Goal: Task Accomplishment & Management: Use online tool/utility

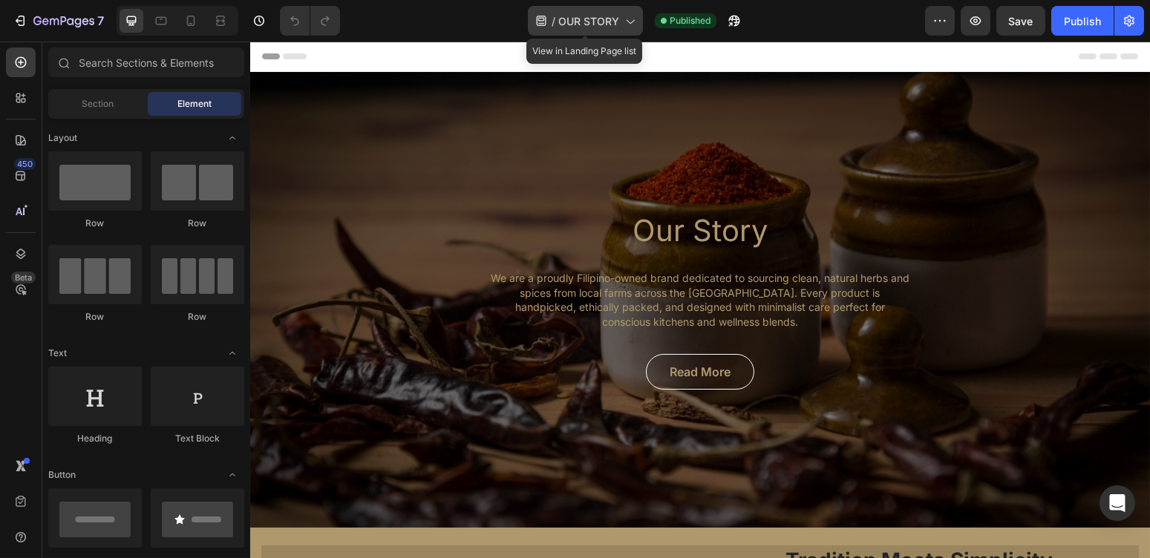
click at [606, 14] on span "OUR STORY" at bounding box center [588, 21] width 61 height 16
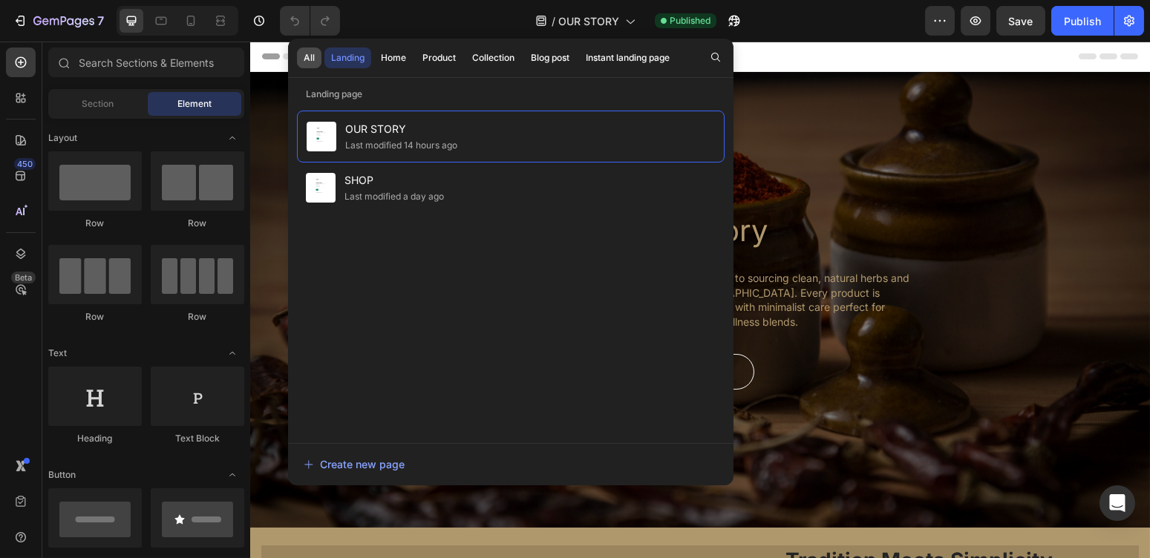
click at [308, 54] on div "All" at bounding box center [309, 57] width 11 height 13
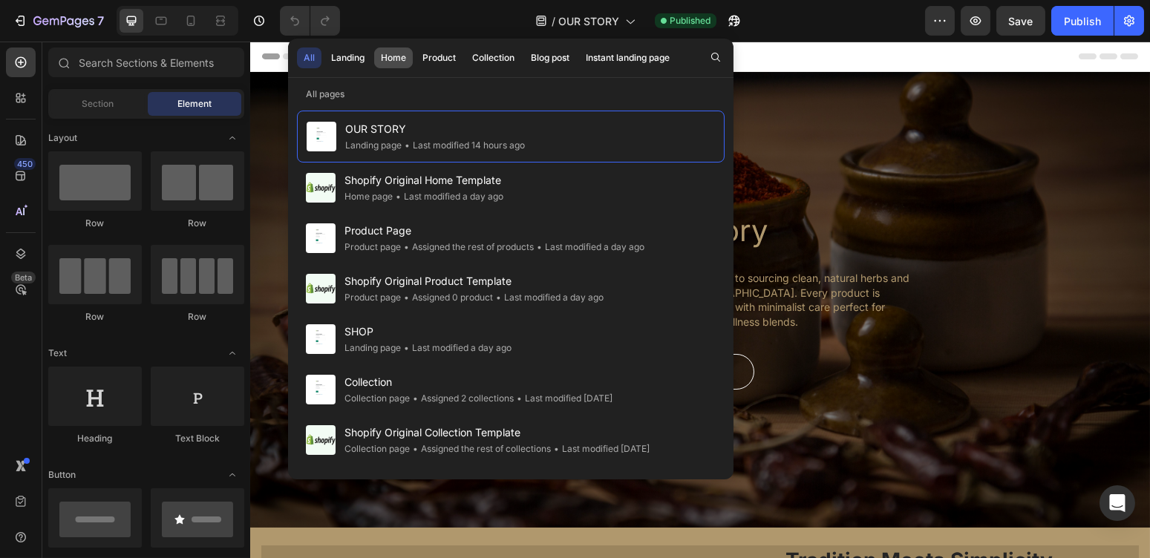
click at [382, 62] on div "Home" at bounding box center [393, 57] width 25 height 13
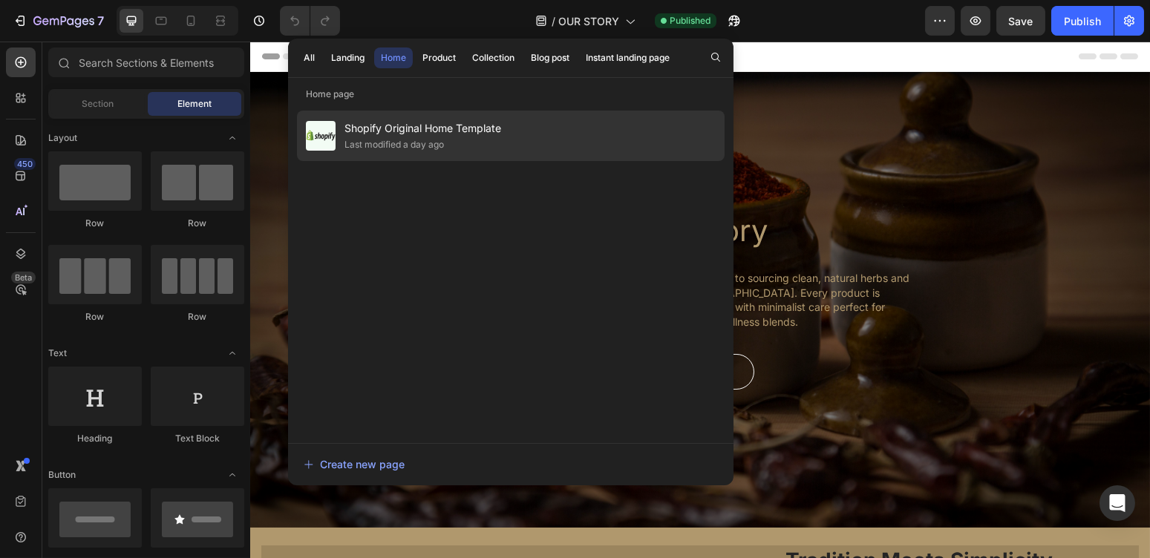
click at [379, 135] on span "Shopify Original Home Template" at bounding box center [423, 129] width 157 height 18
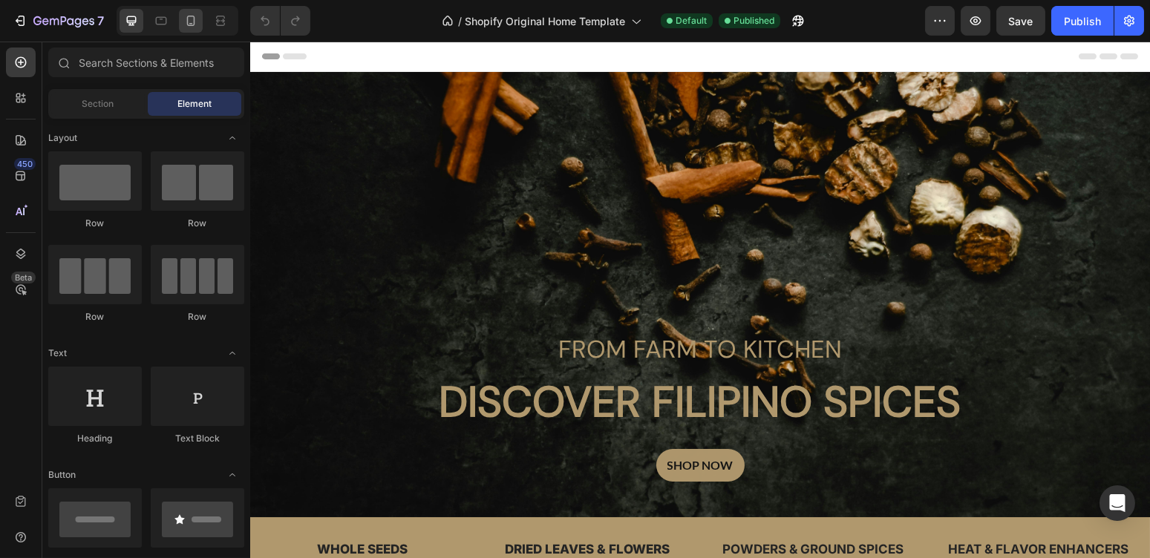
click at [186, 27] on icon at bounding box center [190, 20] width 15 height 15
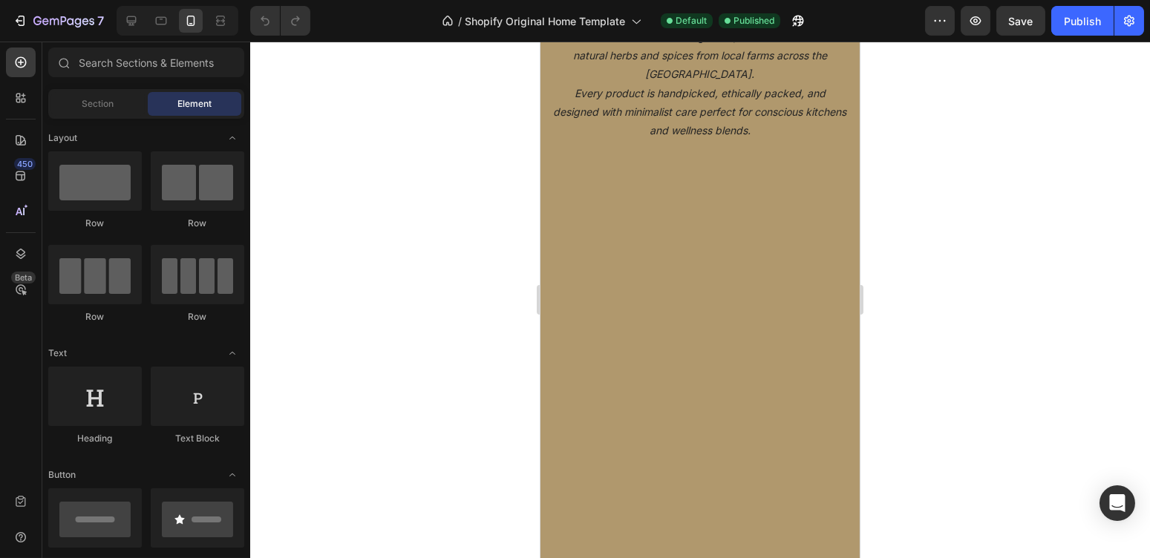
scroll to position [1890, 0]
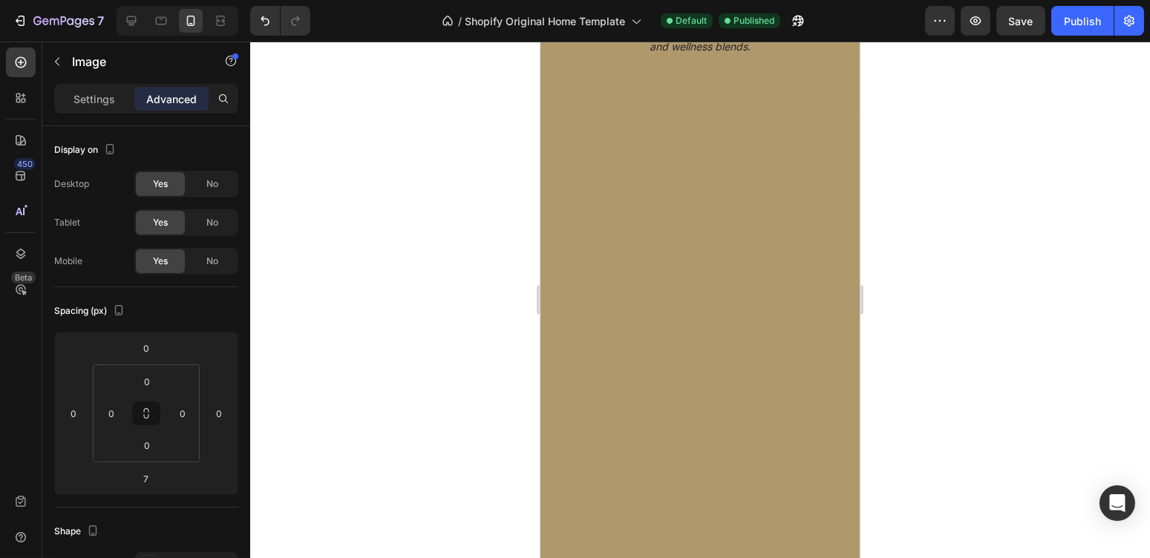
click at [896, 295] on div at bounding box center [700, 300] width 900 height 517
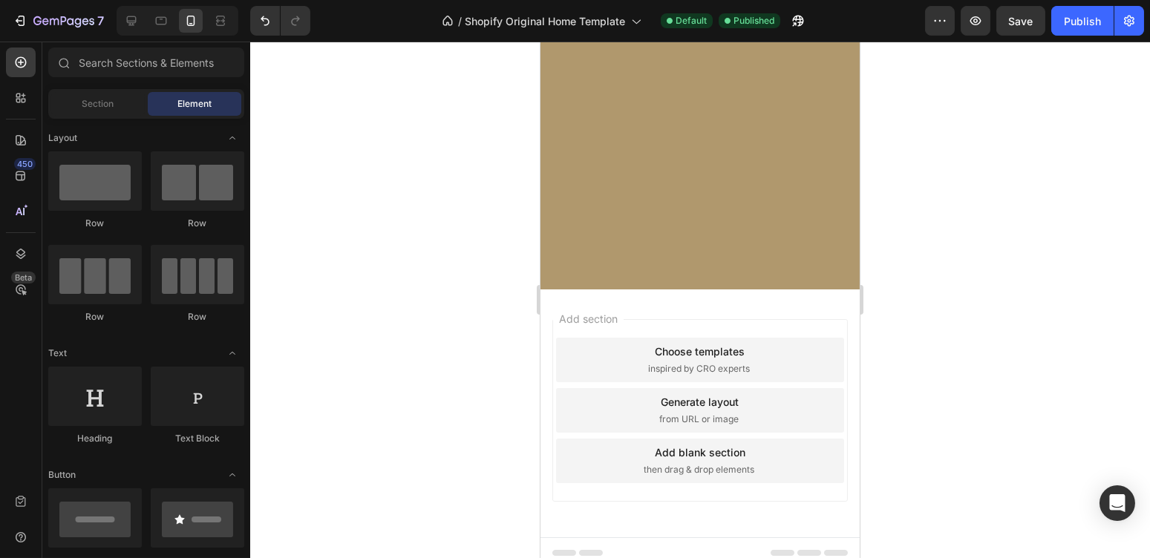
scroll to position [2427, 0]
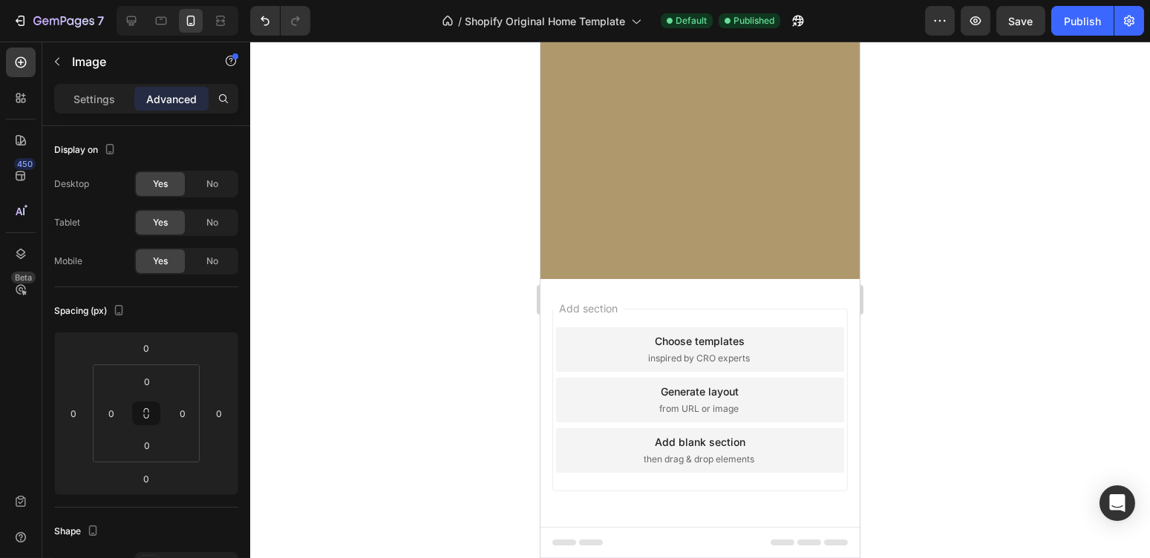
type input "8"
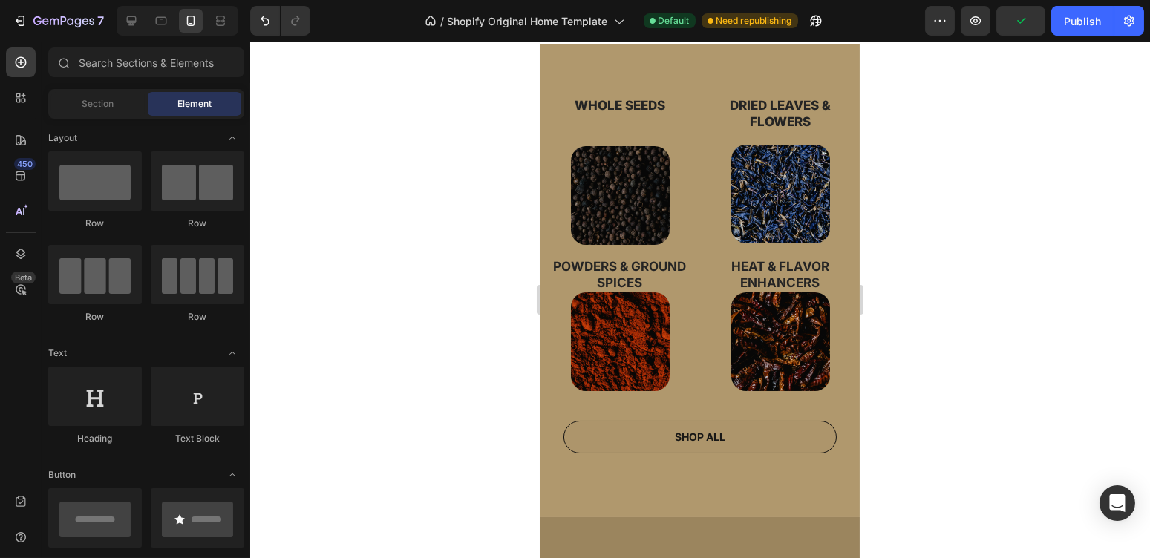
scroll to position [518, 0]
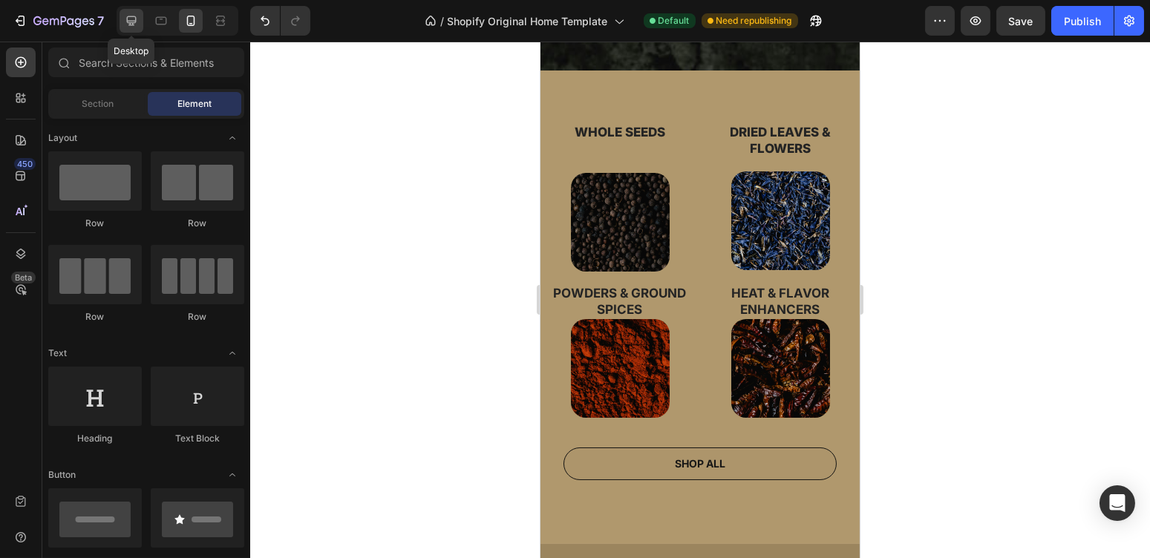
click at [135, 20] on icon at bounding box center [132, 21] width 10 height 10
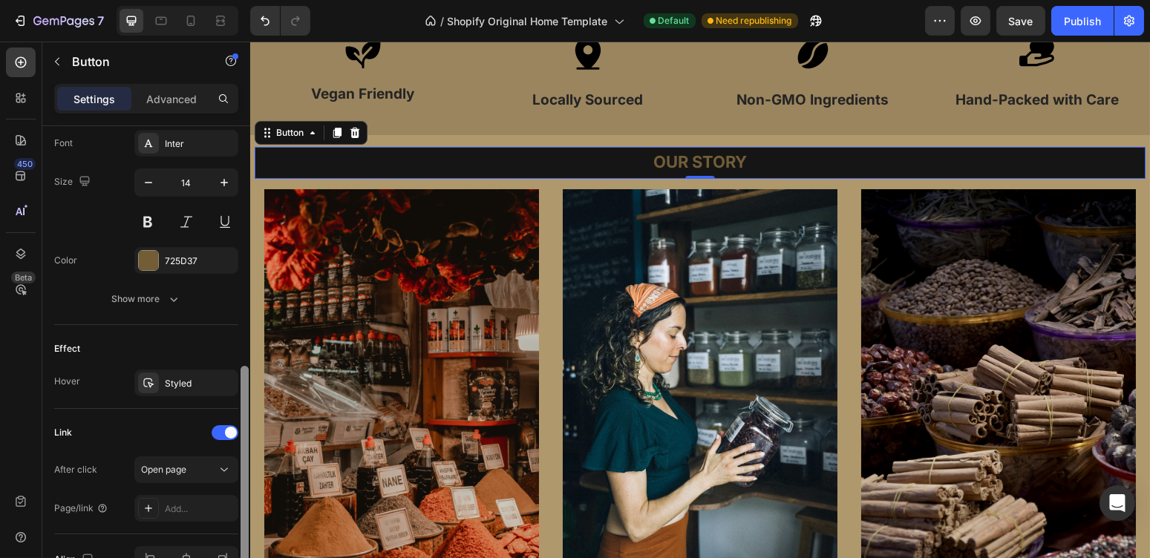
scroll to position [593, 0]
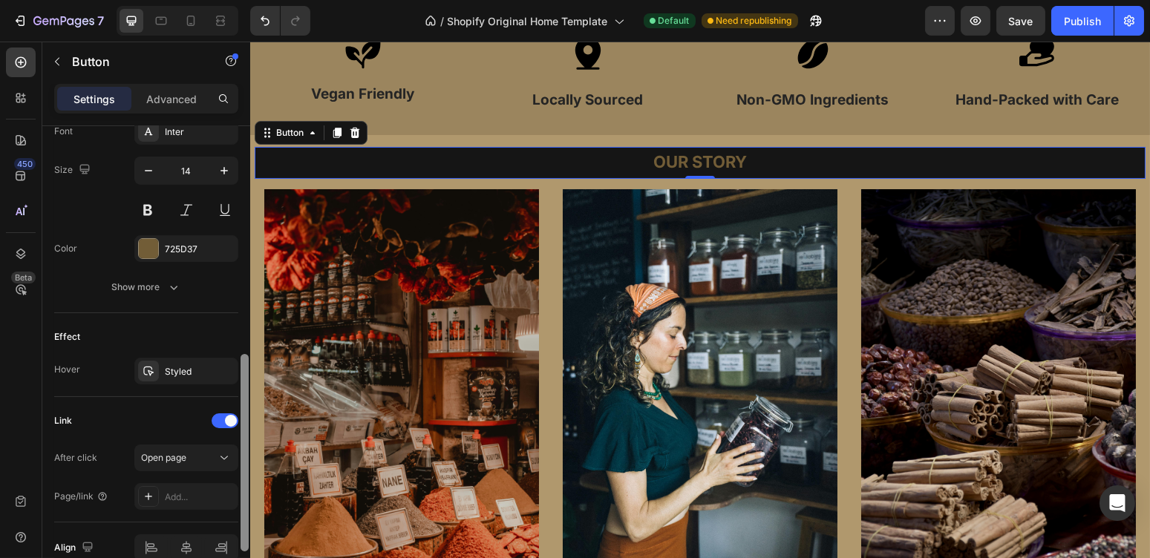
drag, startPoint x: 244, startPoint y: 215, endPoint x: 241, endPoint y: 463, distance: 247.3
click at [241, 463] on div at bounding box center [245, 453] width 8 height 198
click at [199, 369] on div "Styled" at bounding box center [186, 371] width 43 height 13
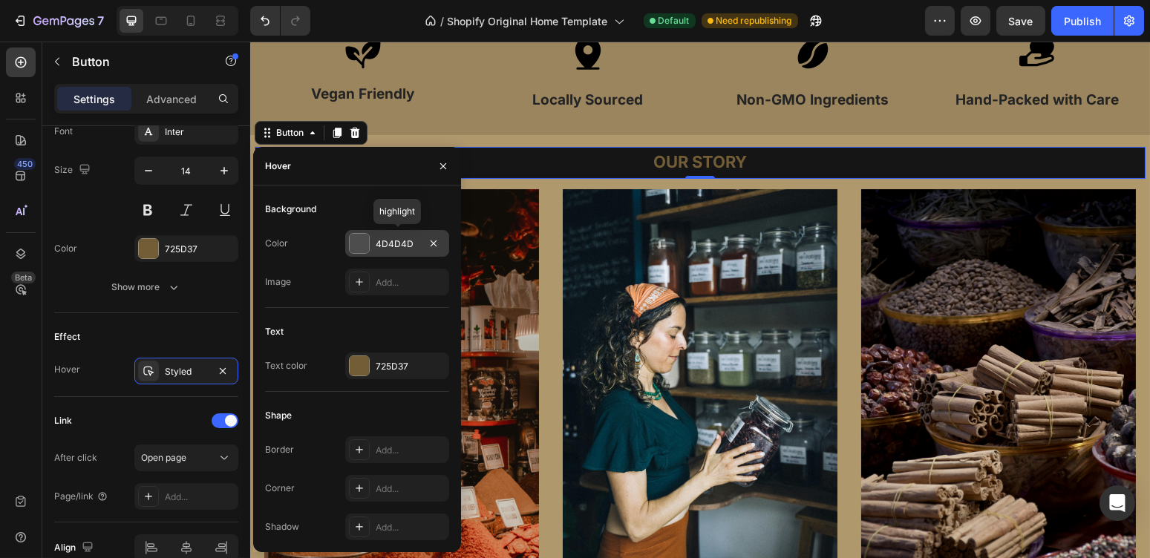
click at [382, 247] on div "4D4D4D" at bounding box center [397, 244] width 43 height 13
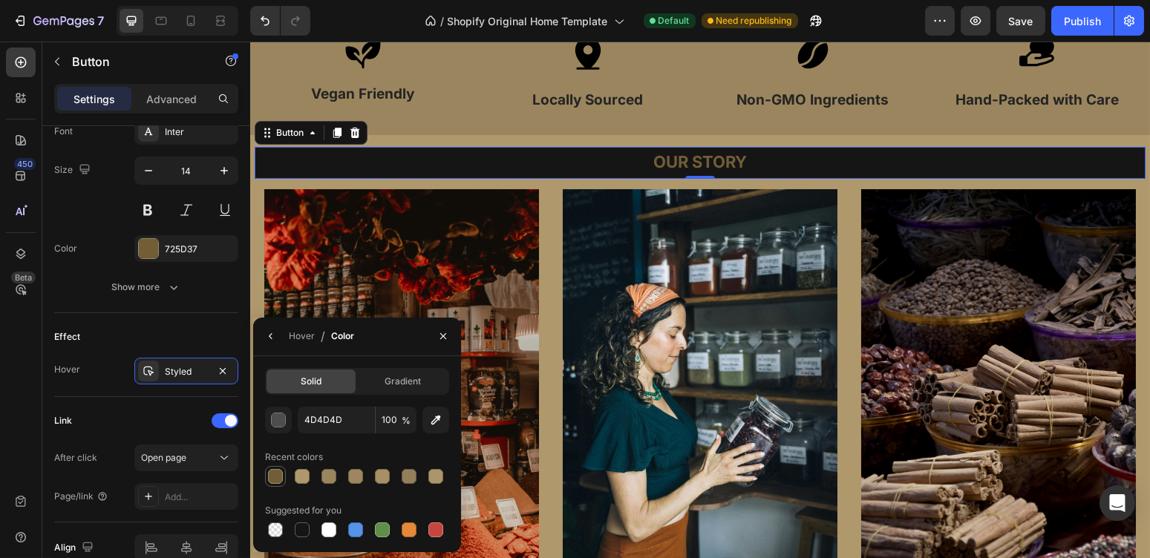
click at [275, 480] on div at bounding box center [275, 476] width 15 height 15
type input "725D37"
click at [274, 337] on icon "button" at bounding box center [271, 336] width 12 height 12
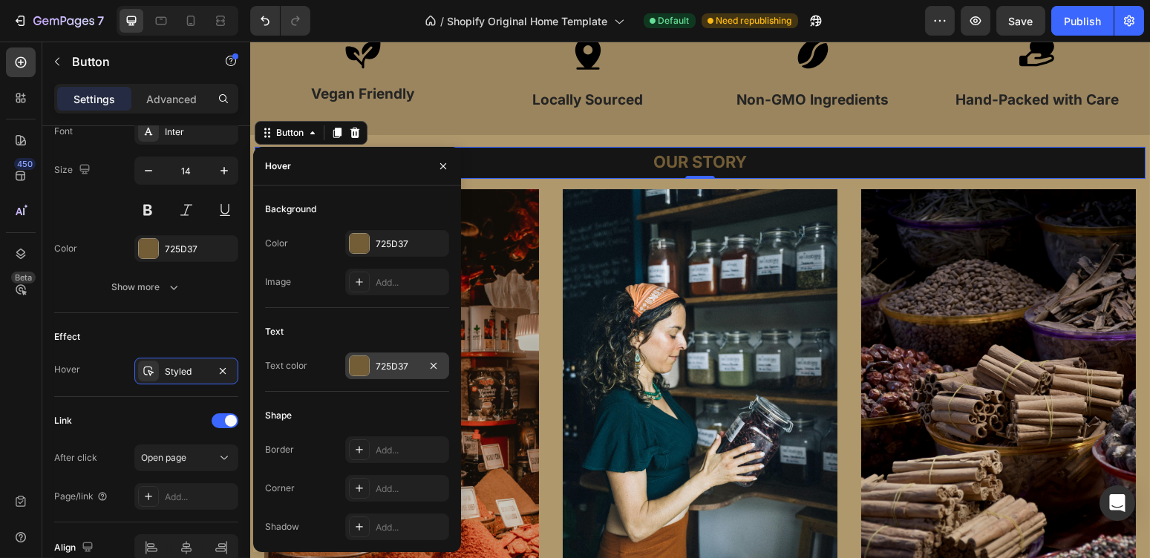
click at [376, 368] on div "725D37" at bounding box center [397, 366] width 43 height 13
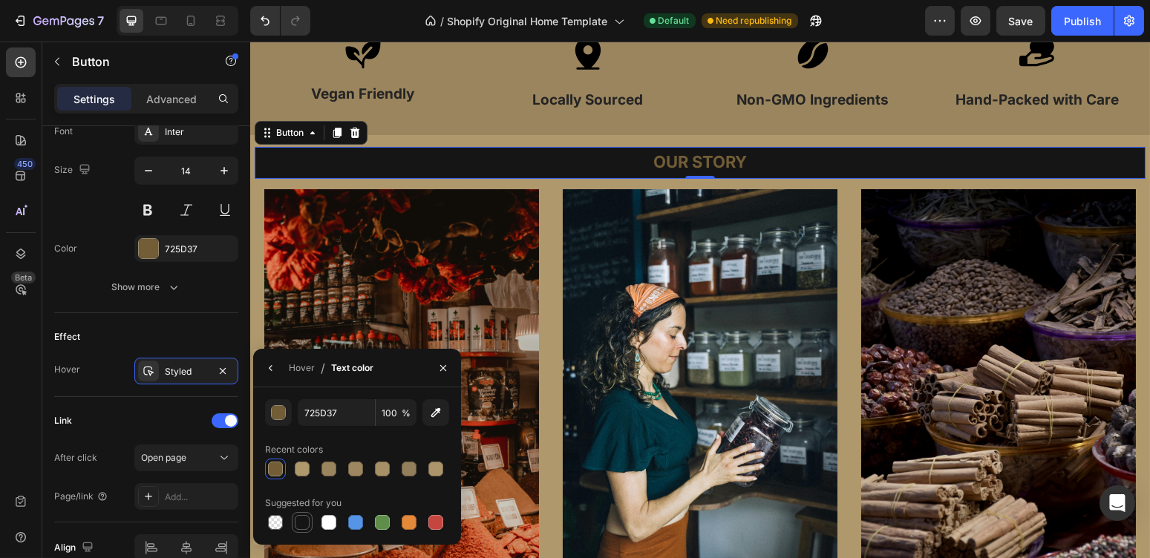
click at [300, 526] on div at bounding box center [302, 522] width 15 height 15
type input "151515"
click at [444, 362] on icon "button" at bounding box center [443, 368] width 12 height 12
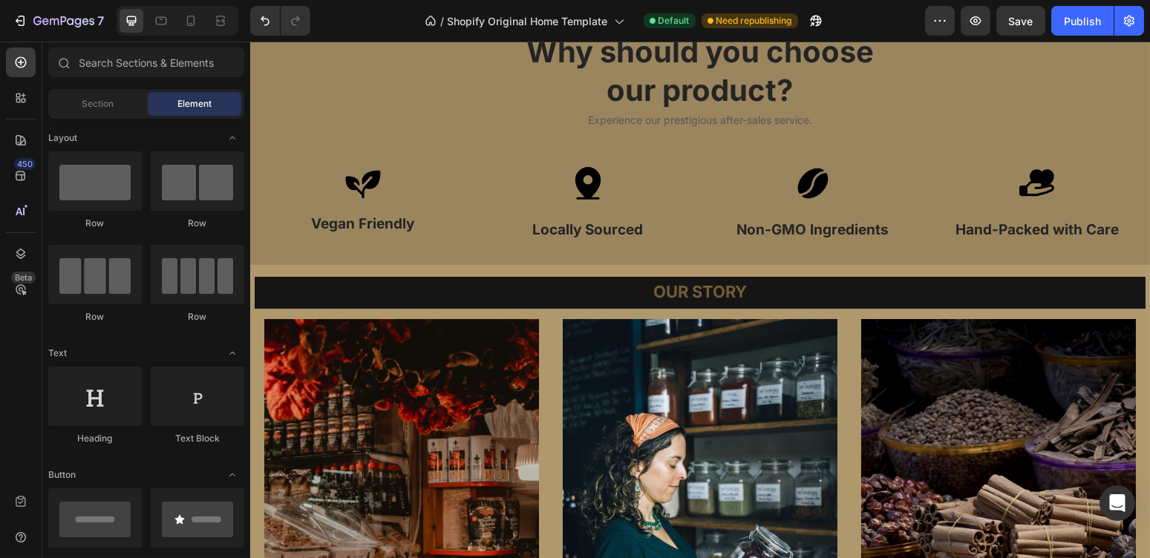
scroll to position [844, 0]
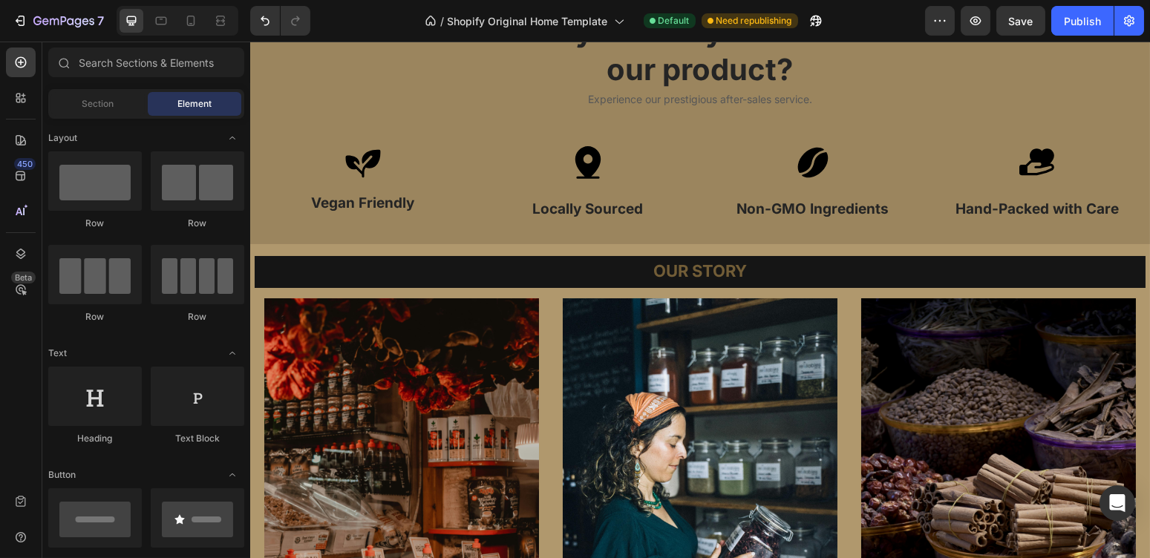
drag, startPoint x: 1148, startPoint y: 315, endPoint x: 1151, endPoint y: 299, distance: 15.9
click at [1150, 299] on html "Why should you choose our product? Heading Experience our prestigious after-sal…" at bounding box center [700, 360] width 900 height 2326
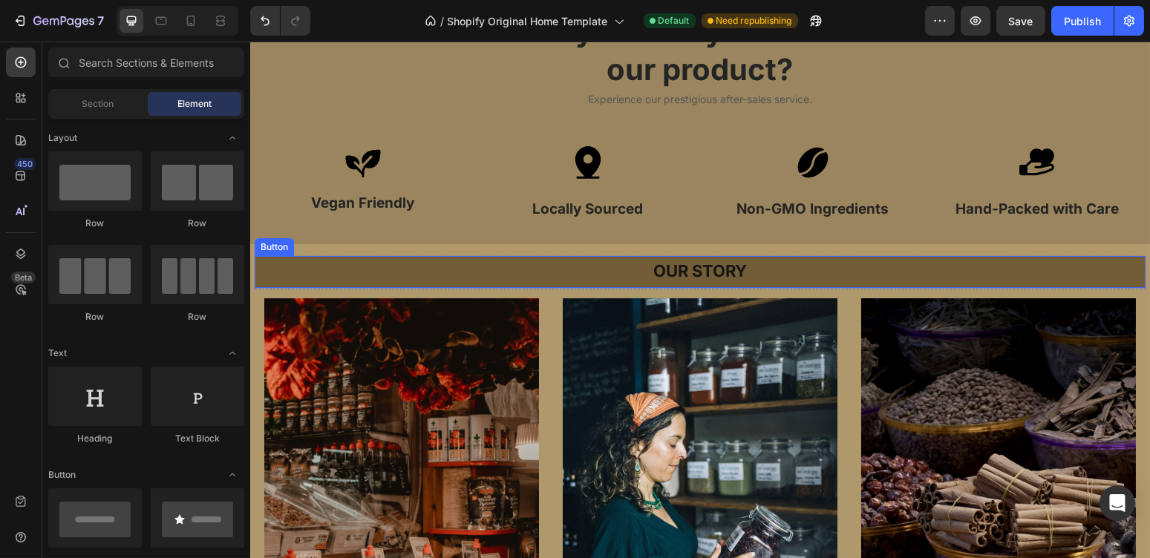
click at [942, 285] on button "OUR STORY" at bounding box center [699, 272] width 891 height 32
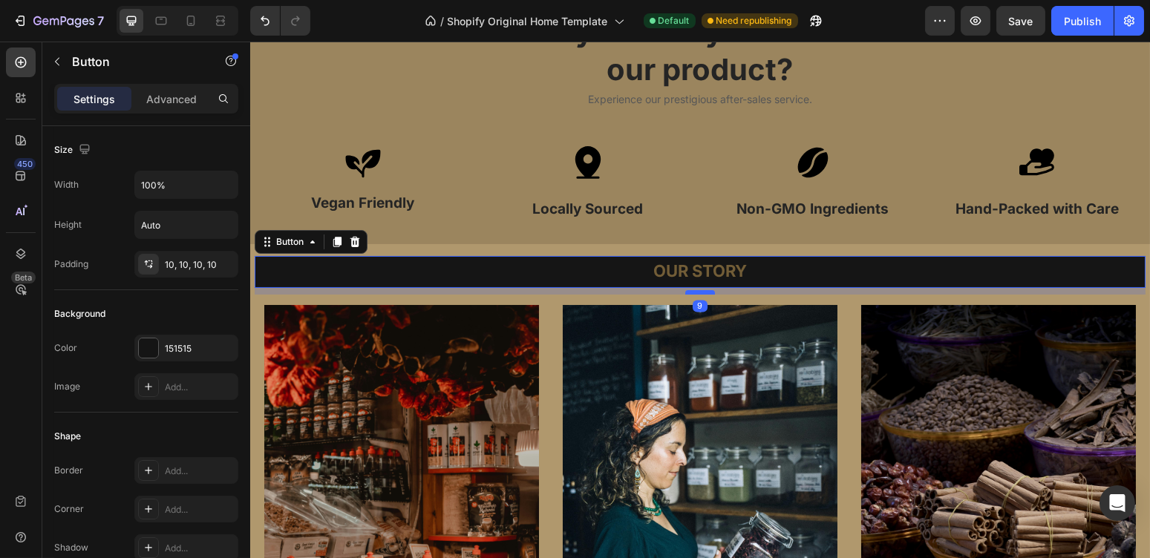
click at [704, 293] on div at bounding box center [700, 292] width 30 height 4
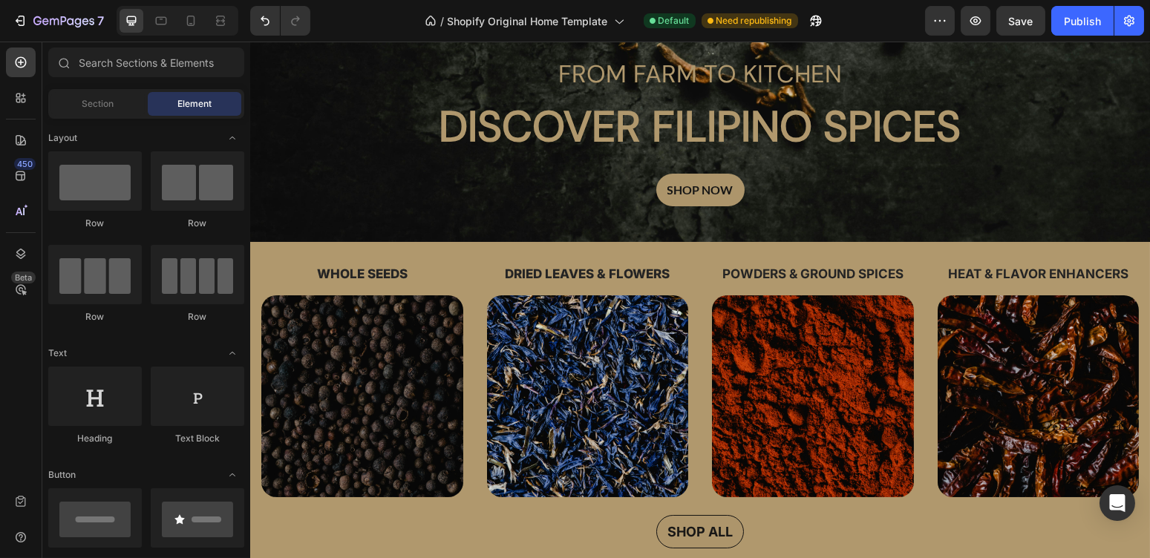
scroll to position [0, 0]
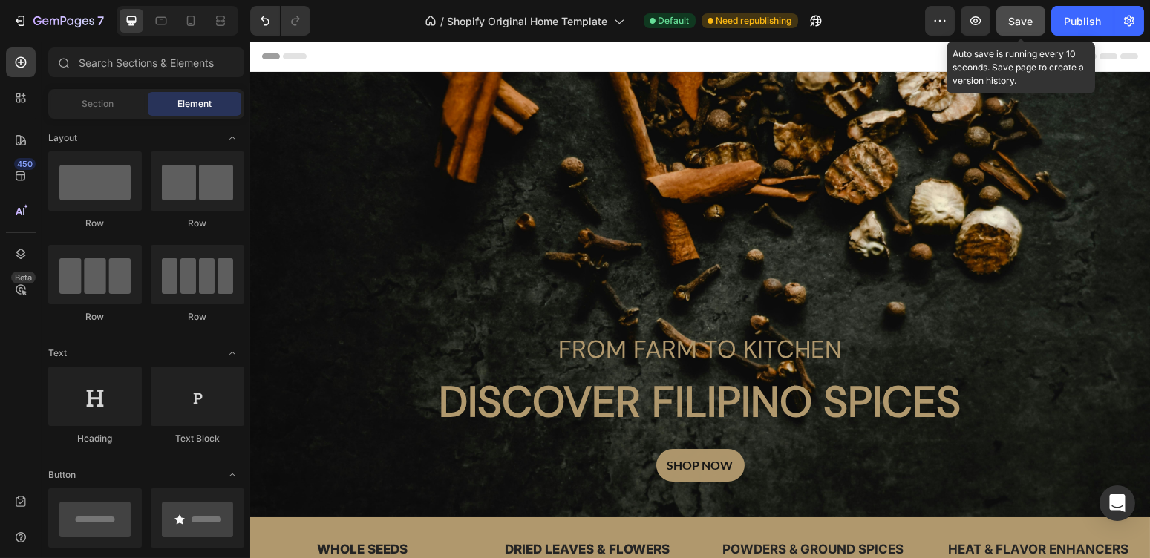
click at [1021, 25] on span "Save" at bounding box center [1021, 21] width 25 height 13
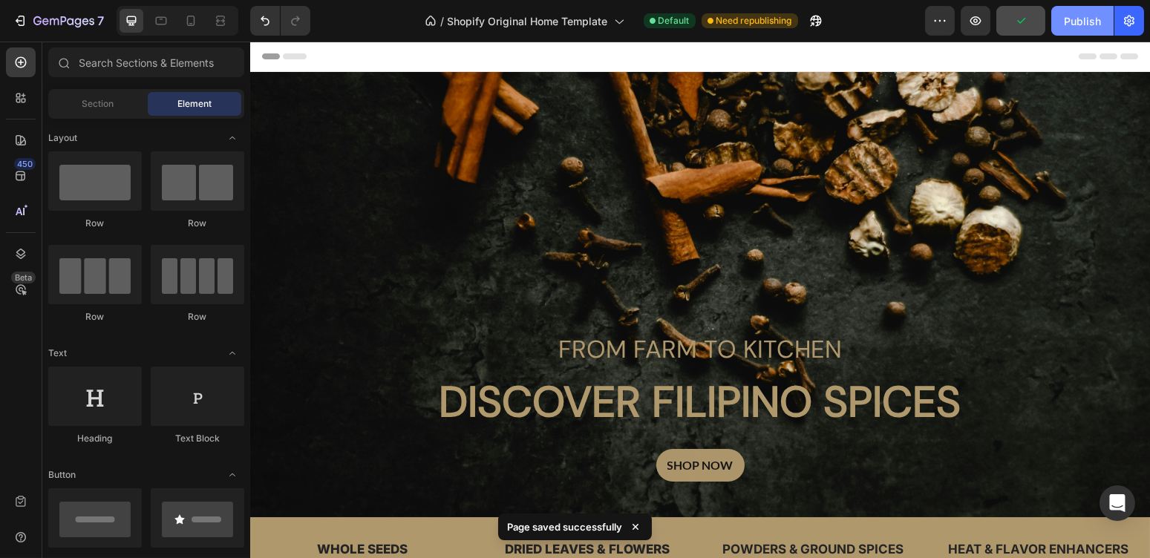
click at [1072, 24] on div "Publish" at bounding box center [1082, 21] width 37 height 16
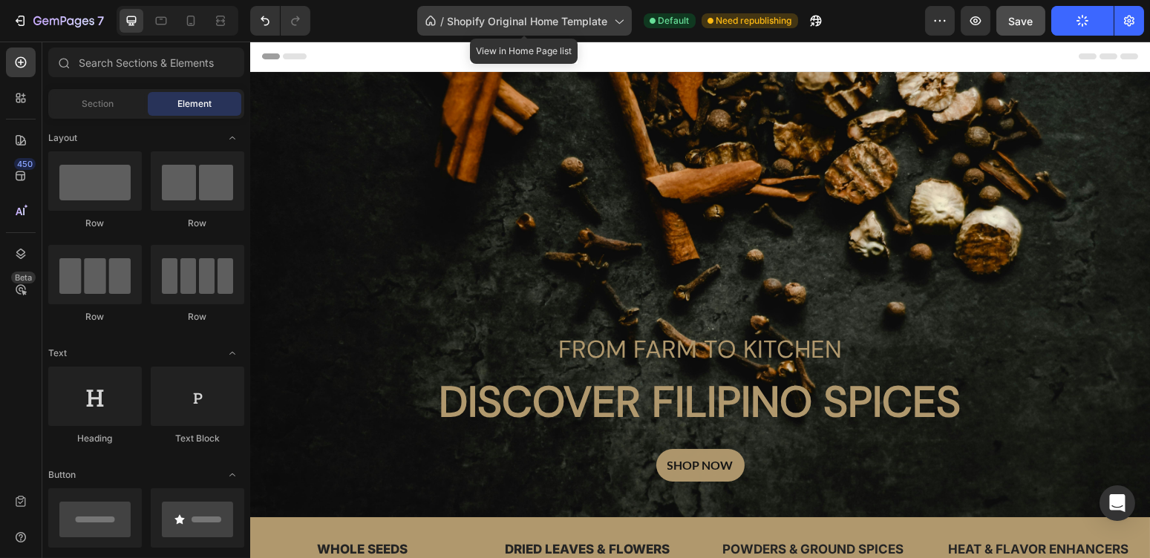
click at [567, 27] on span "Shopify Original Home Template" at bounding box center [528, 21] width 160 height 16
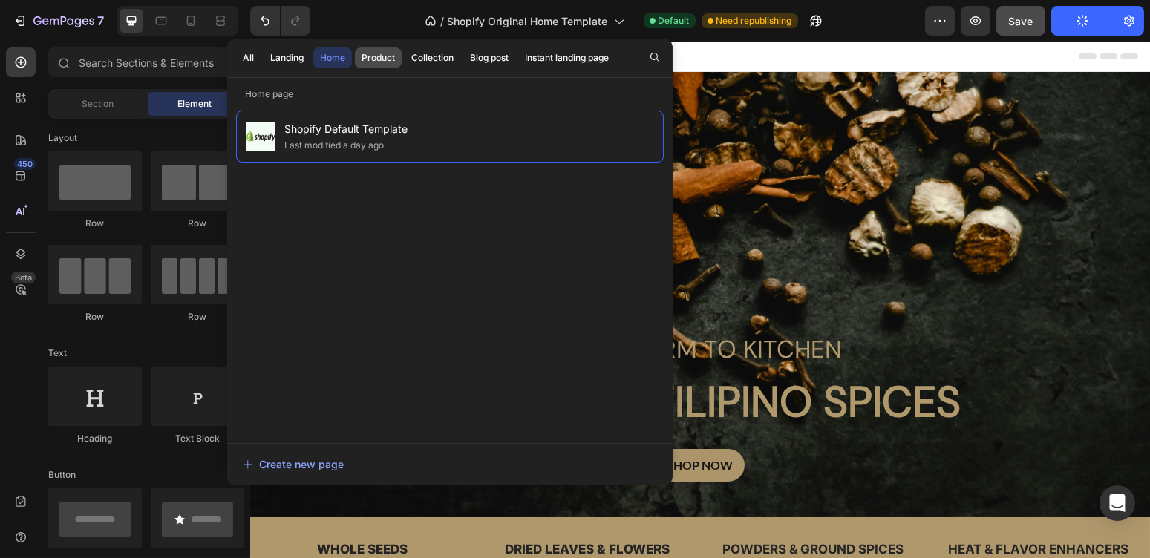
click at [374, 58] on div "Product" at bounding box center [378, 57] width 33 height 13
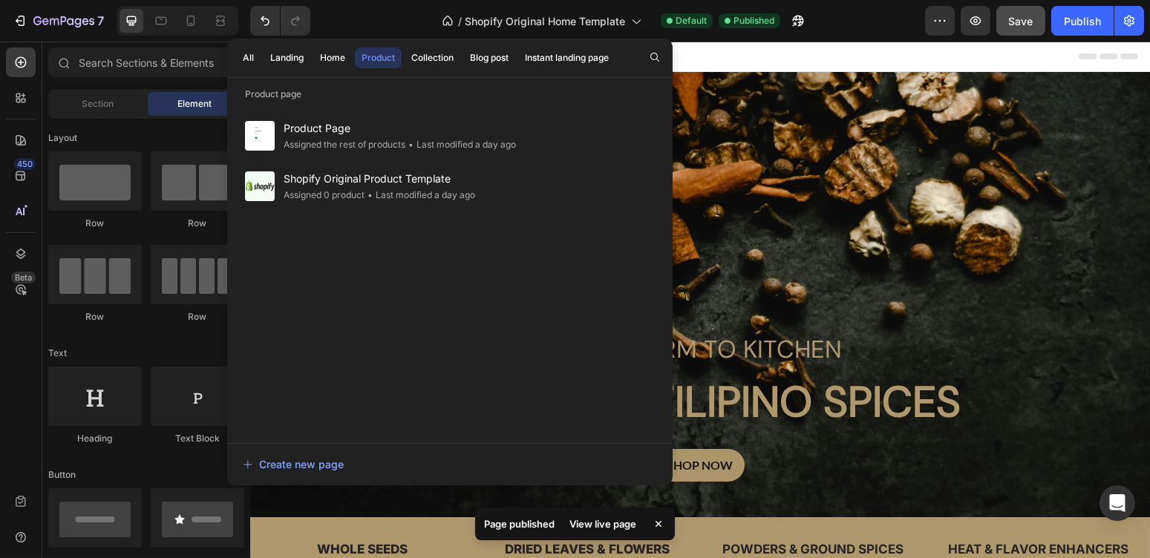
drag, startPoint x: 661, startPoint y: 521, endPoint x: 419, endPoint y: 454, distance: 251.3
click at [661, 521] on icon at bounding box center [659, 524] width 6 height 6
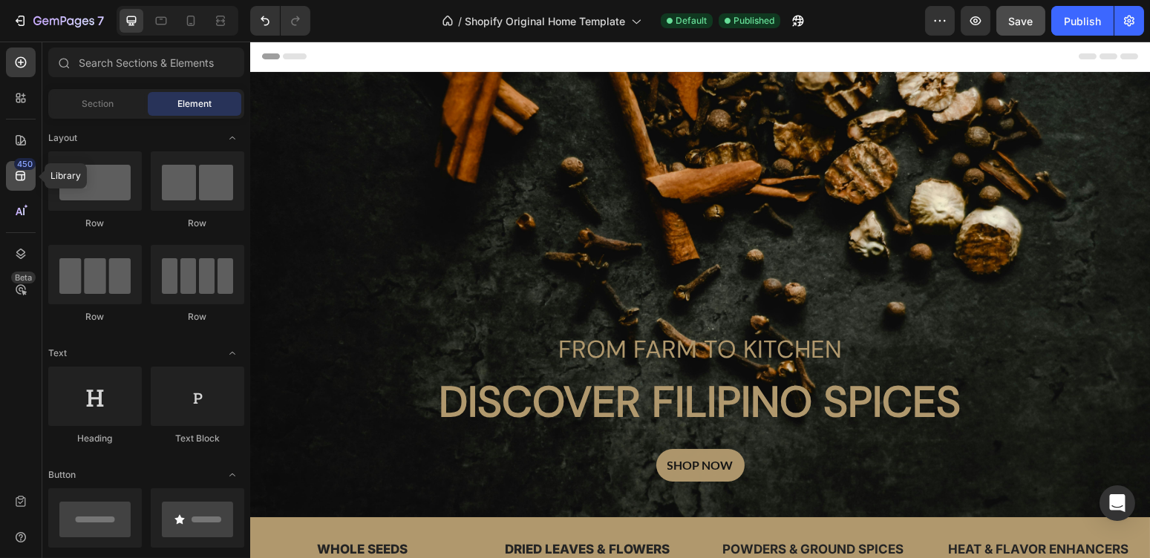
click at [20, 176] on icon at bounding box center [20, 176] width 15 height 15
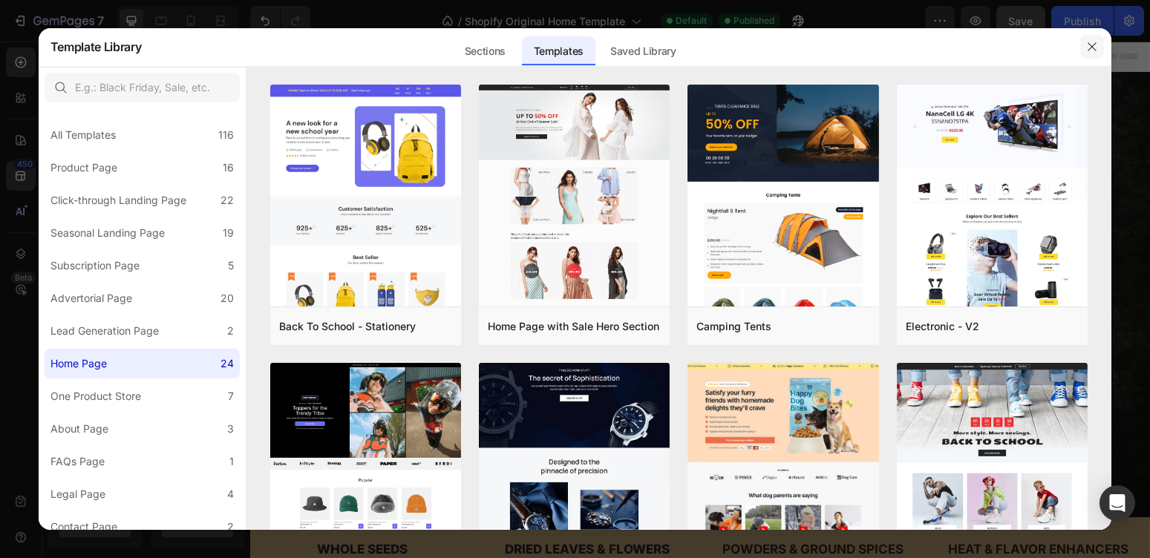
click at [1095, 50] on icon "button" at bounding box center [1093, 46] width 8 height 8
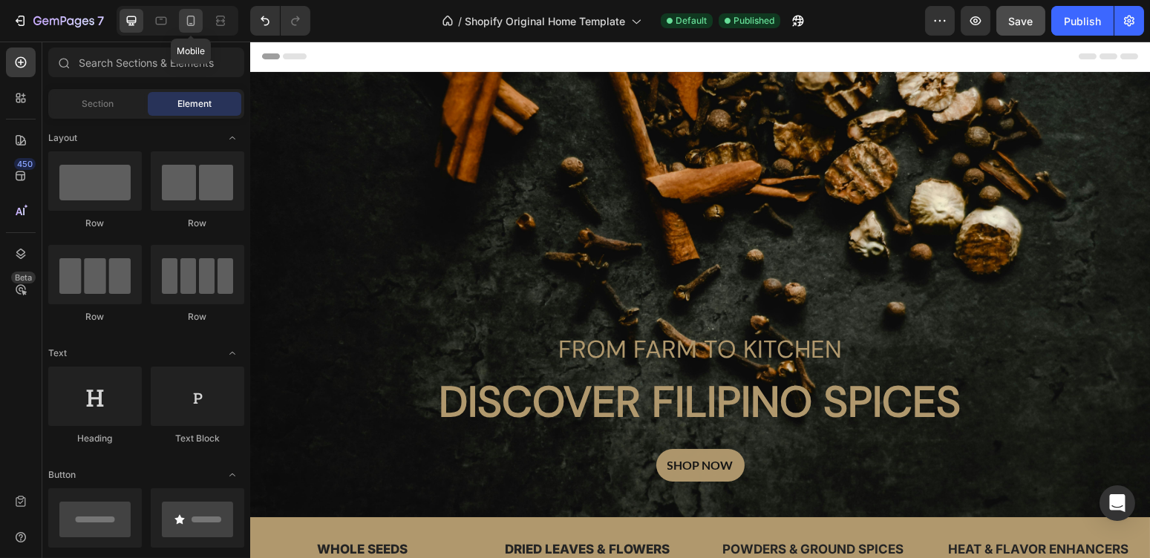
click at [189, 21] on icon at bounding box center [190, 20] width 15 height 15
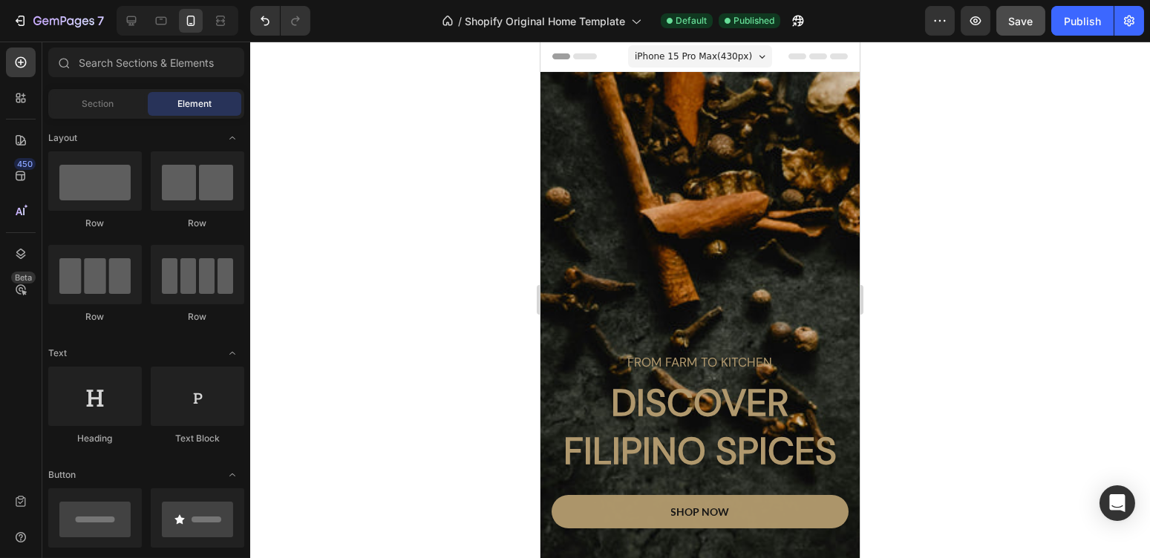
click at [711, 59] on span "iPhone 15 Pro Max ( 430 px)" at bounding box center [692, 56] width 117 height 15
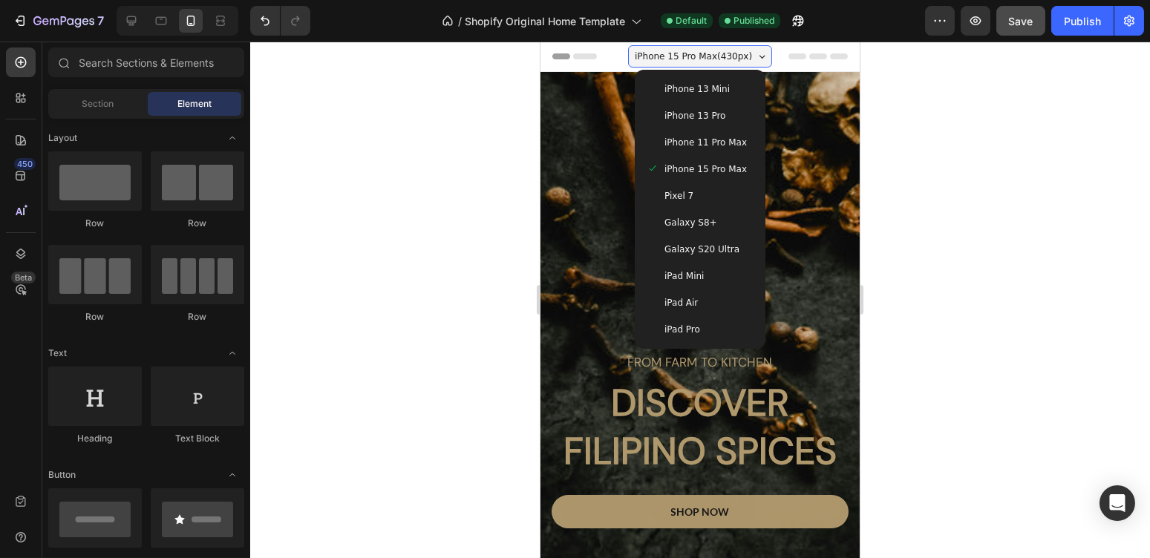
click at [677, 261] on div "Galaxy S20 Ultra" at bounding box center [699, 249] width 119 height 27
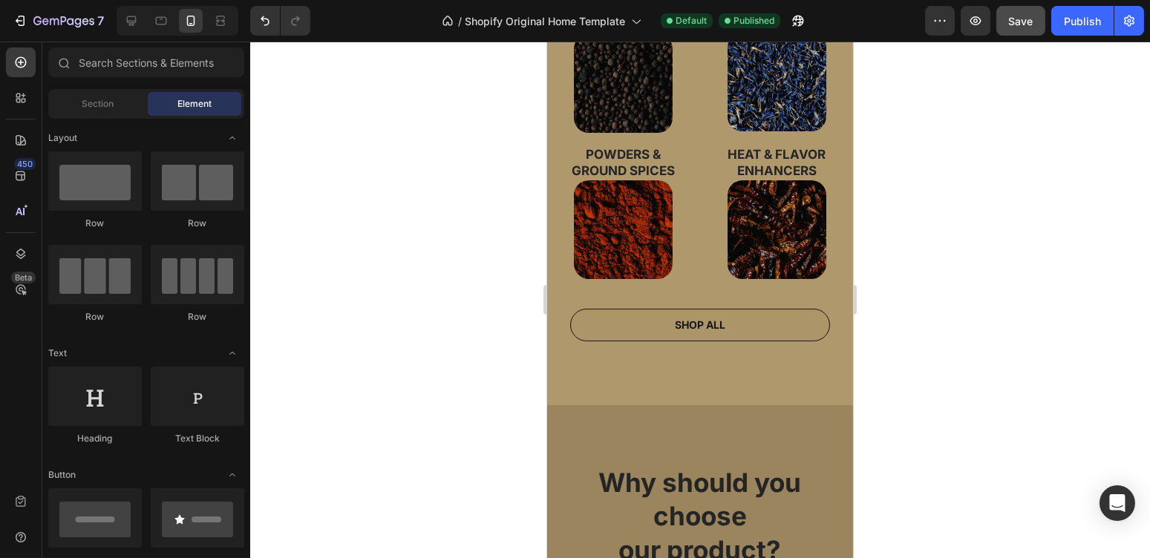
scroll to position [720, 0]
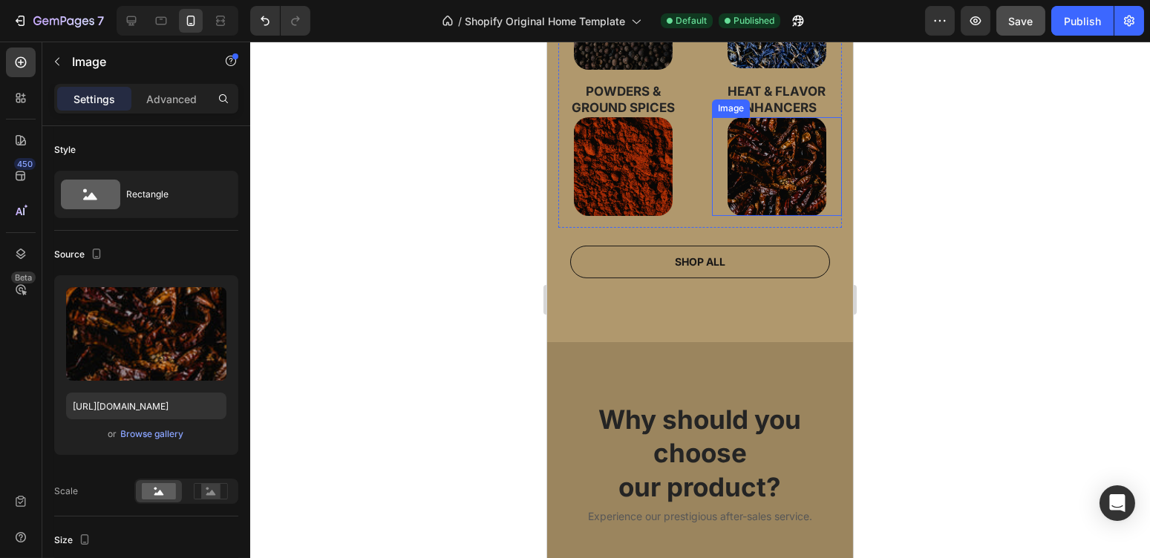
click at [740, 177] on img at bounding box center [776, 166] width 99 height 99
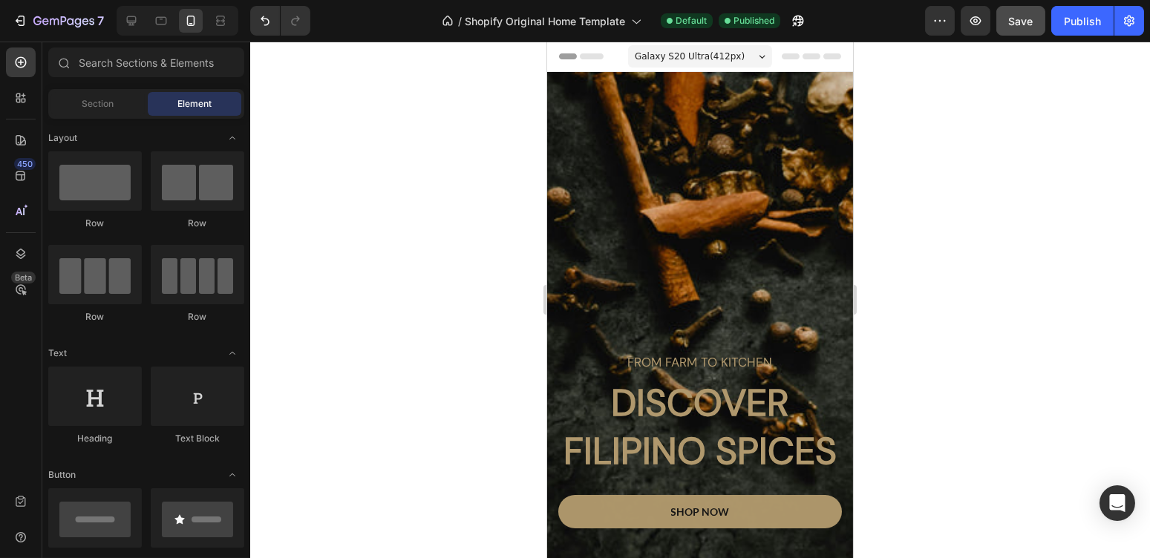
scroll to position [140, 0]
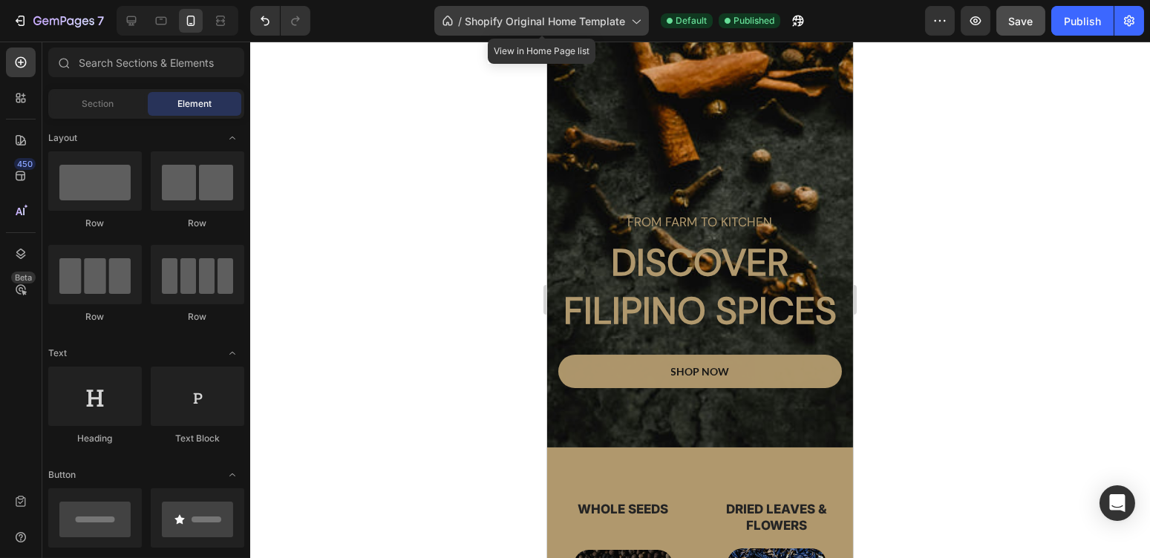
click at [597, 19] on span "Shopify Original Home Template" at bounding box center [545, 21] width 160 height 16
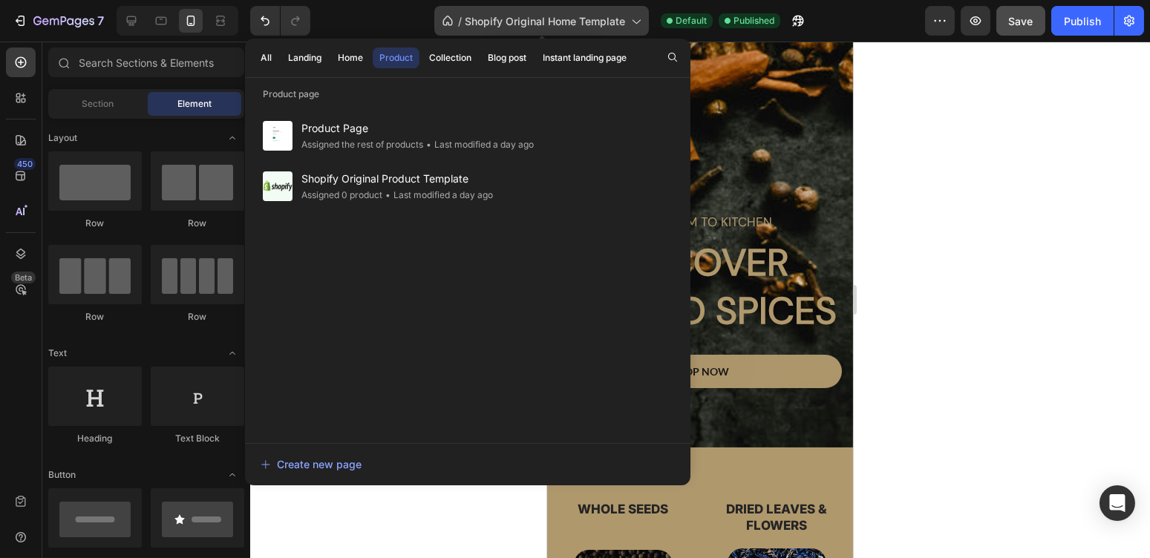
click at [599, 19] on span "Shopify Original Home Template" at bounding box center [545, 21] width 160 height 16
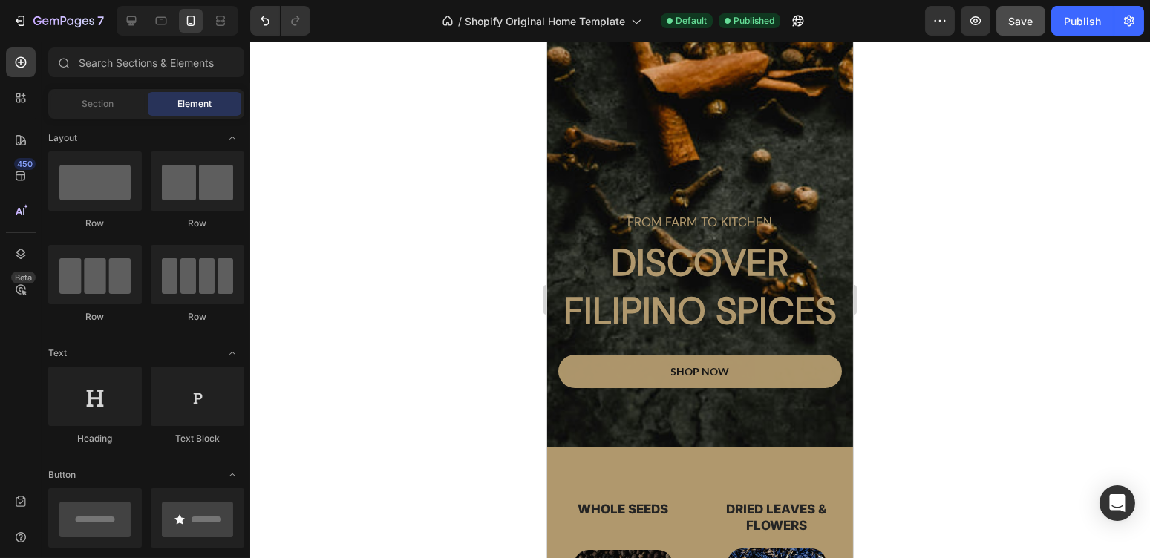
scroll to position [0, 0]
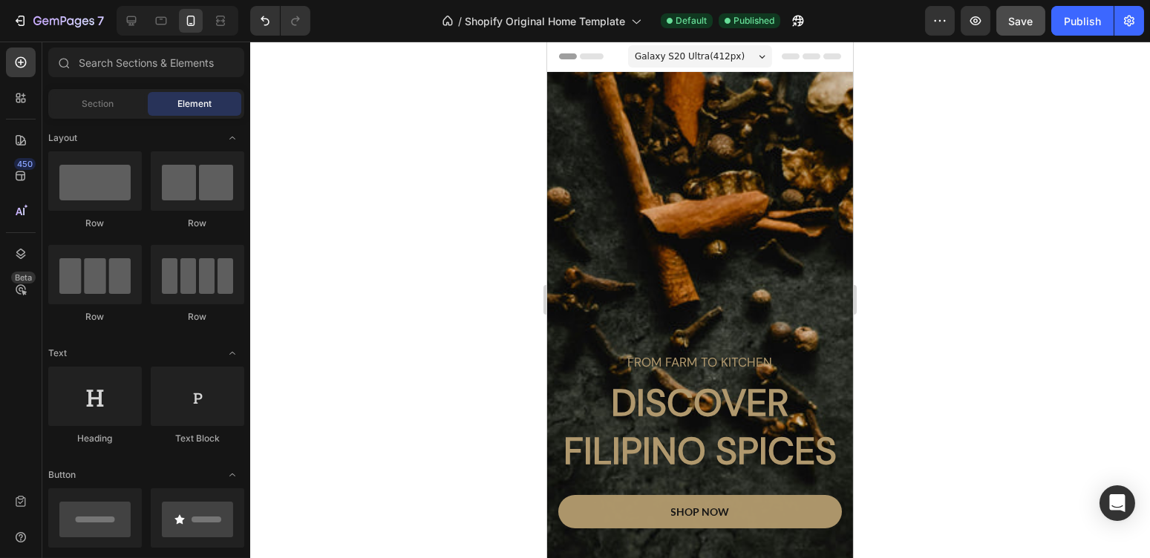
click at [721, 48] on div "Galaxy S20 Ultra ( 412 px)" at bounding box center [699, 56] width 144 height 22
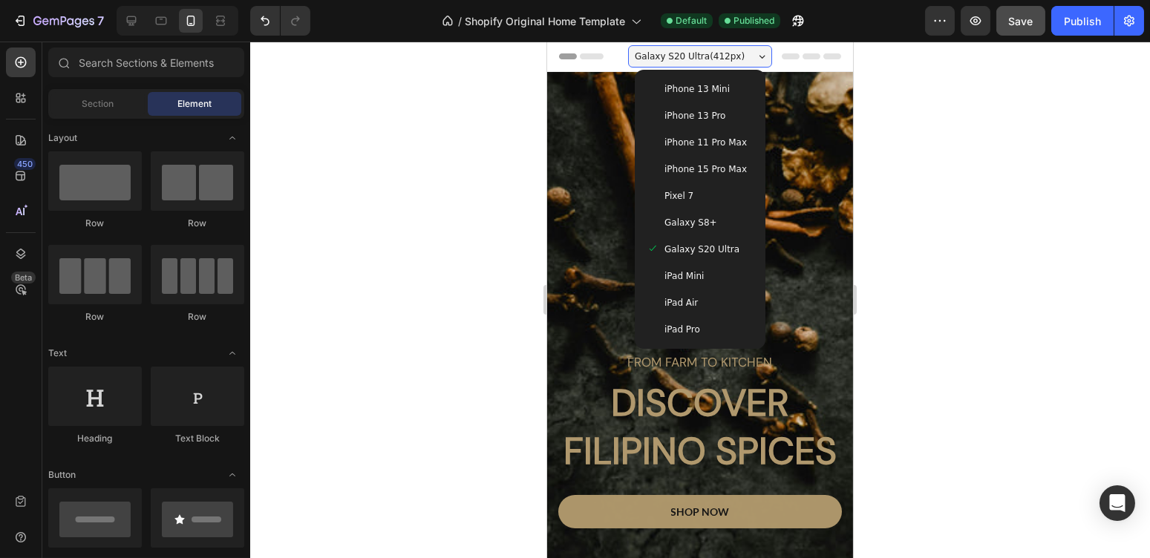
click at [701, 76] on div "iPhone 13 Mini" at bounding box center [699, 89] width 119 height 27
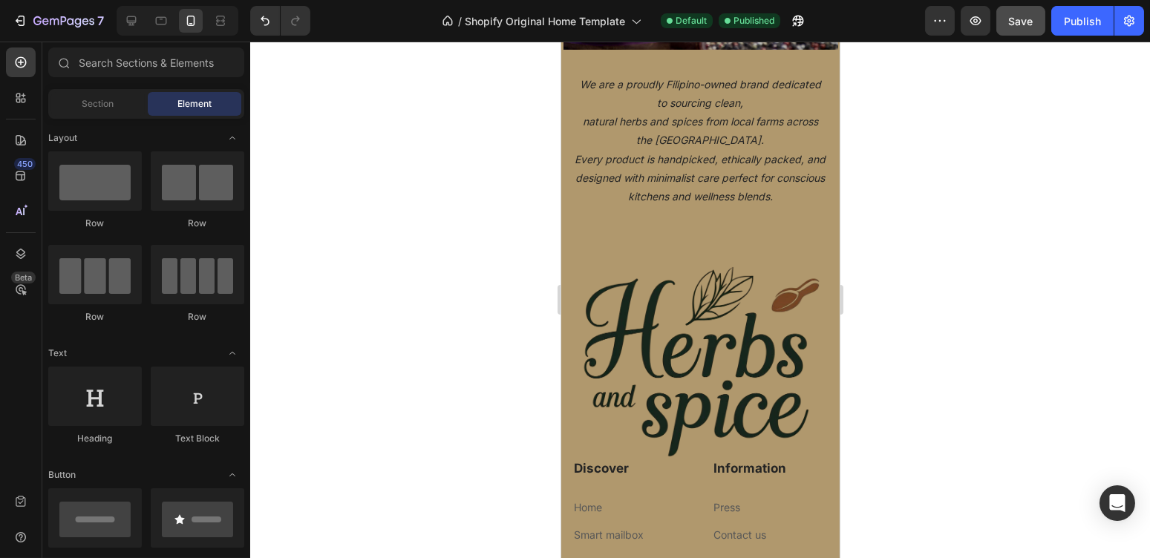
scroll to position [3112, 0]
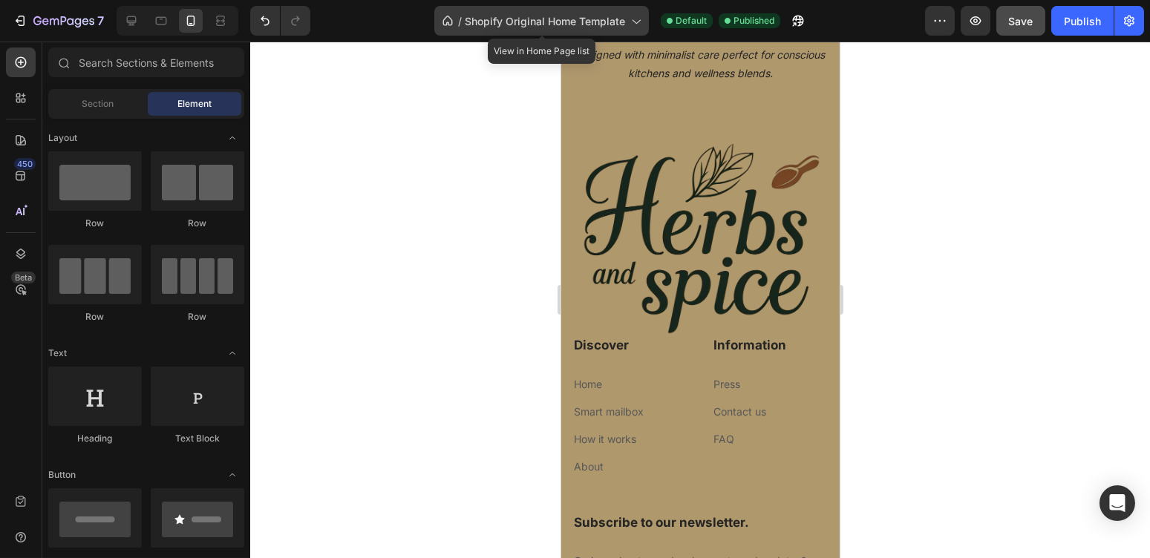
click at [584, 14] on span "Shopify Original Home Template" at bounding box center [545, 21] width 160 height 16
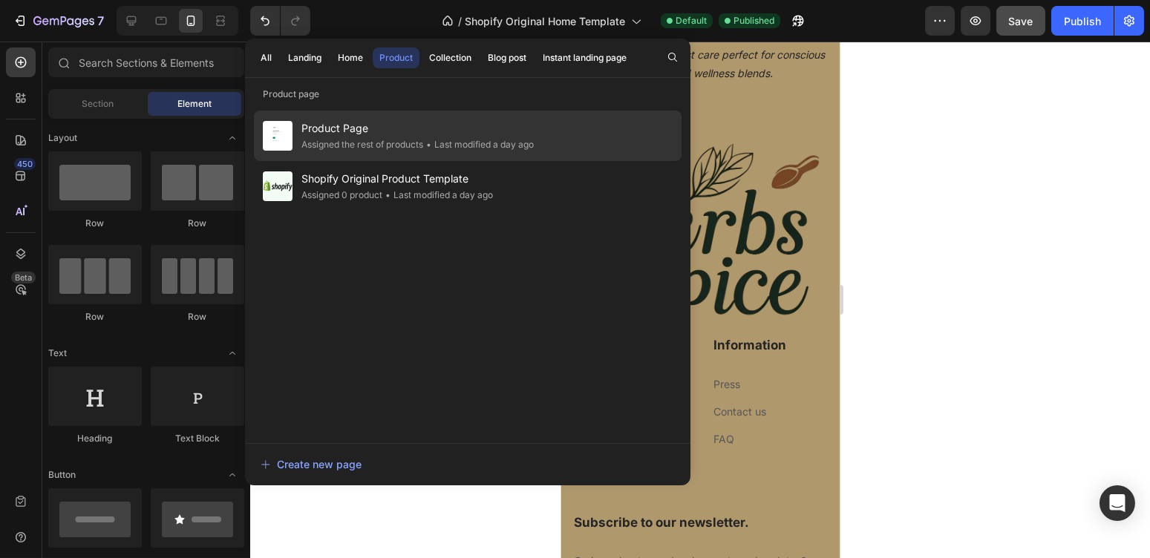
click at [363, 127] on span "Product Page" at bounding box center [417, 129] width 232 height 18
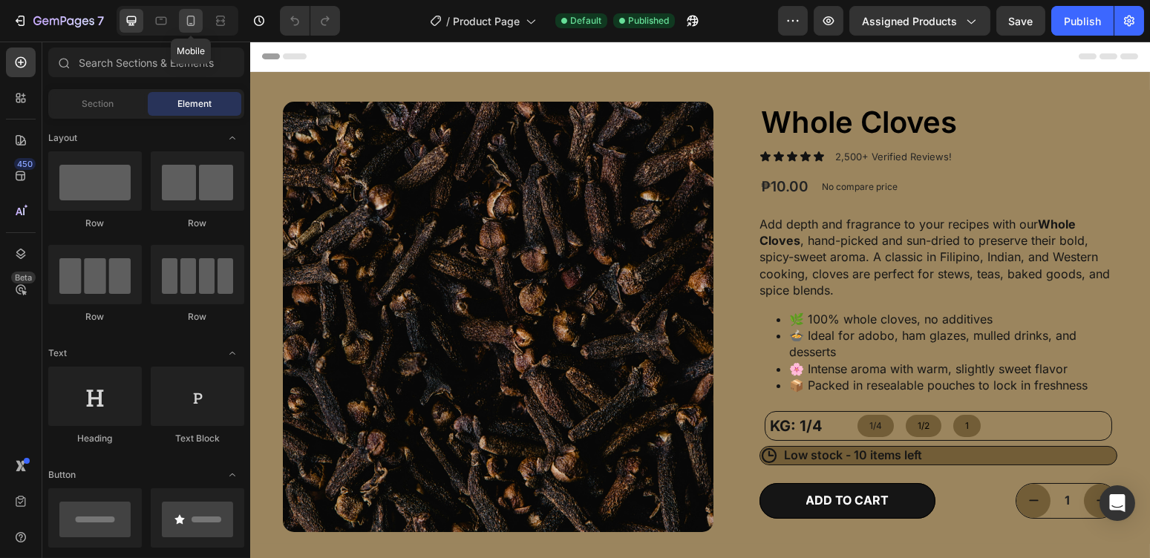
click at [187, 22] on icon at bounding box center [191, 21] width 8 height 10
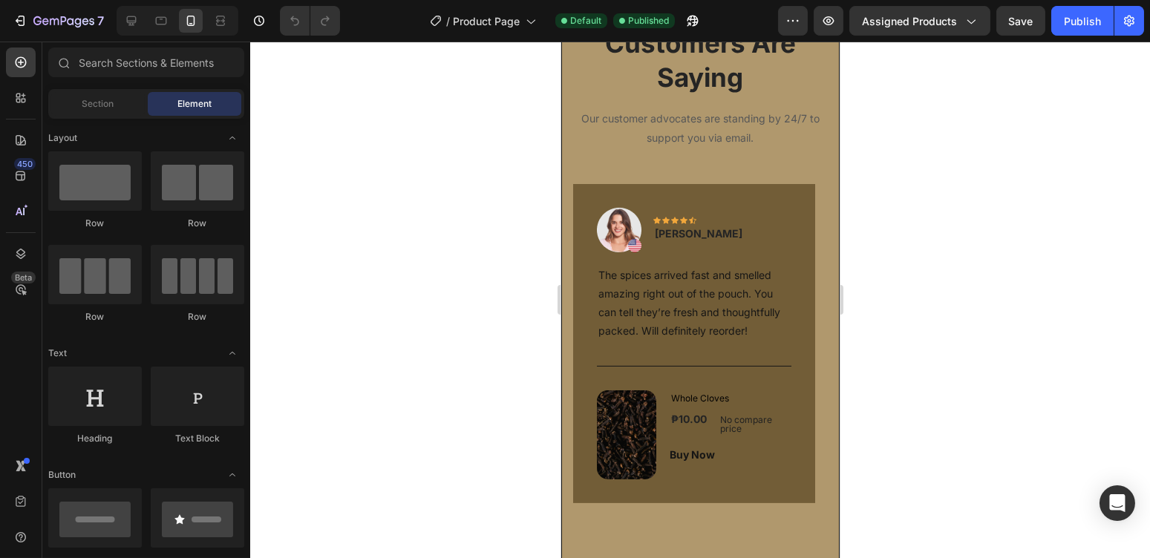
scroll to position [1429, 0]
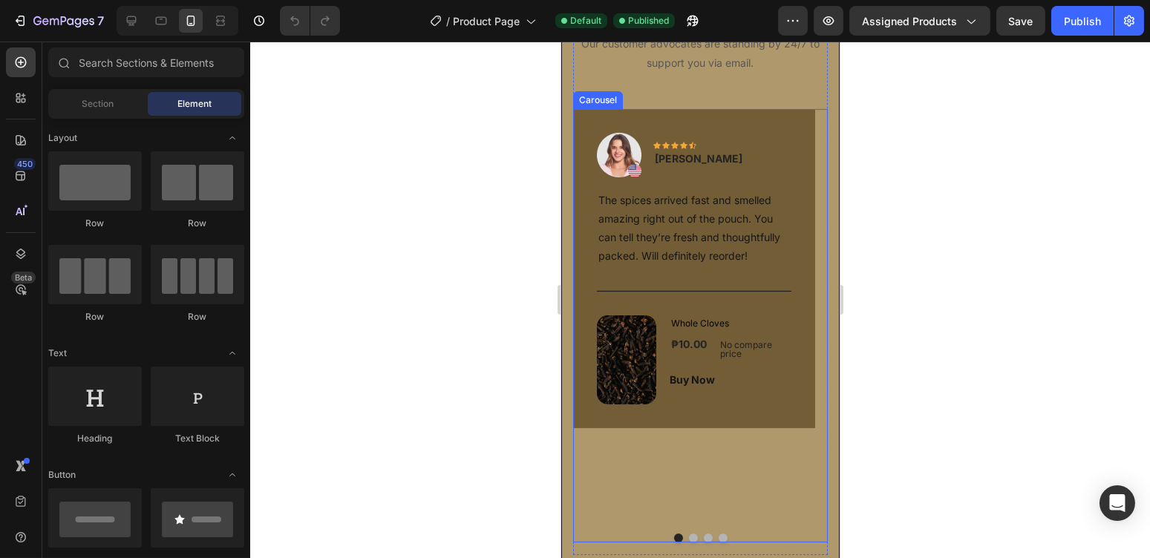
click at [688, 534] on button "Dot" at bounding box center [692, 538] width 9 height 9
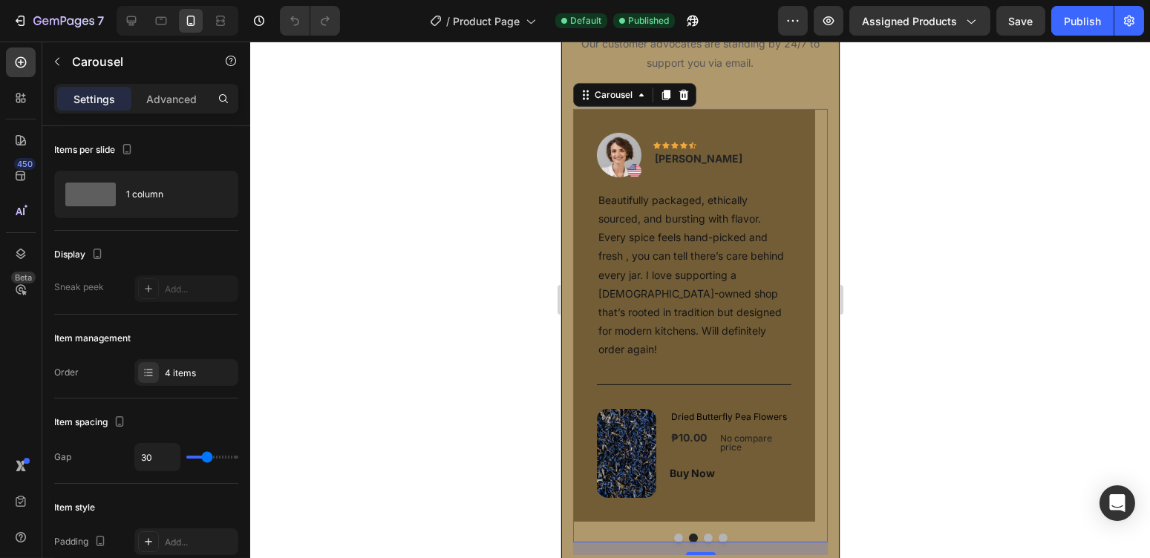
click at [674, 534] on button "Dot" at bounding box center [678, 538] width 9 height 9
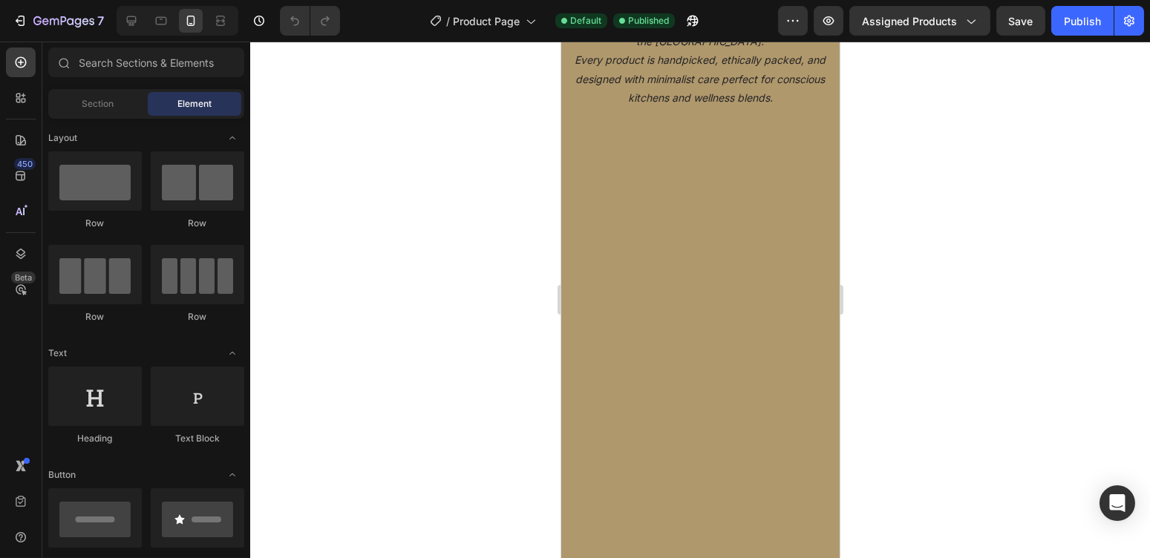
scroll to position [2739, 0]
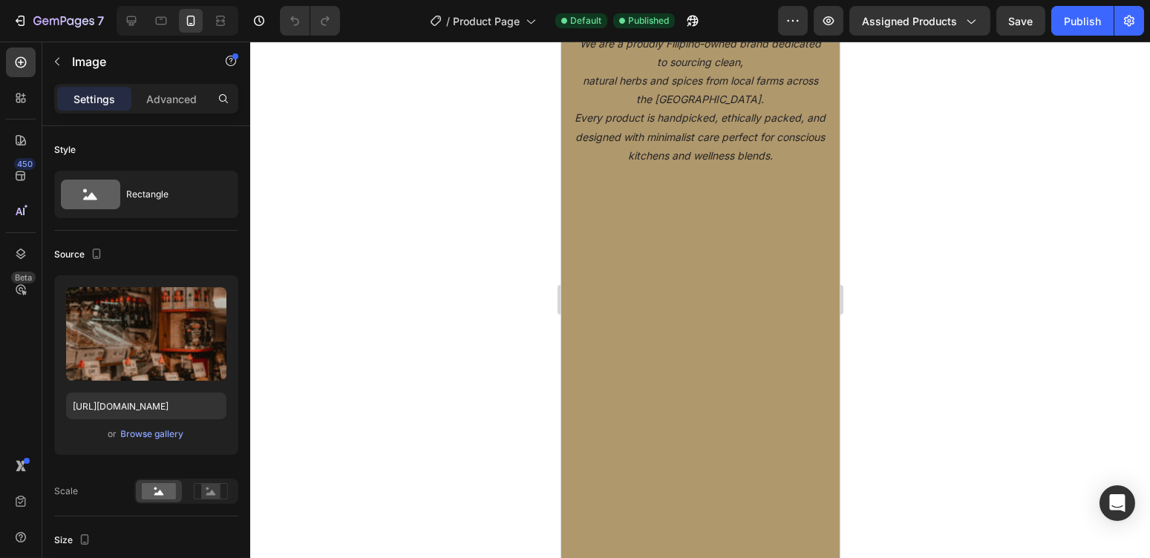
click at [697, 9] on div at bounding box center [700, 6] width 30 height 4
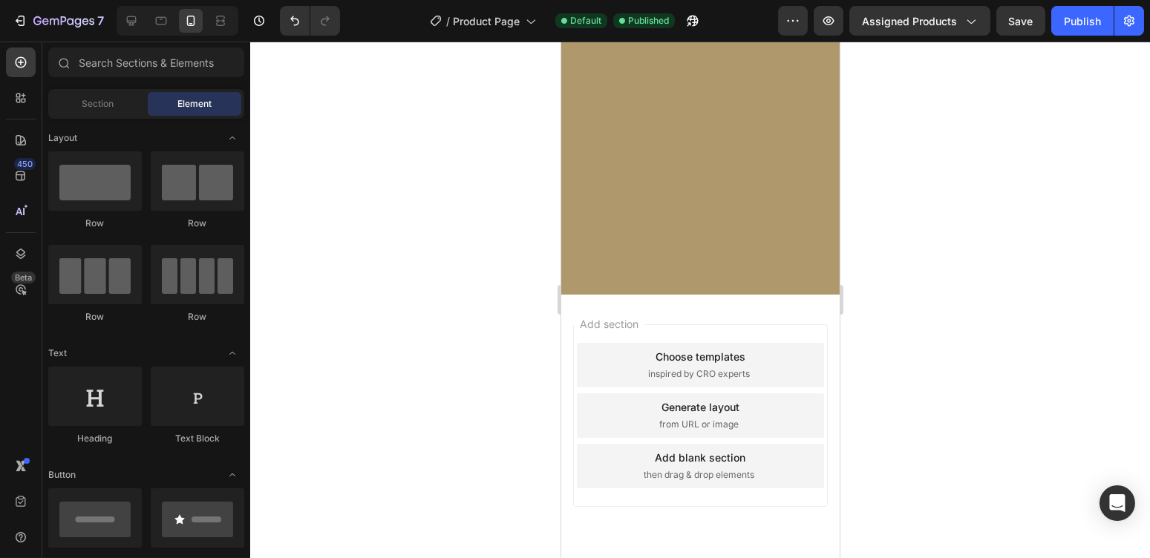
scroll to position [3381, 0]
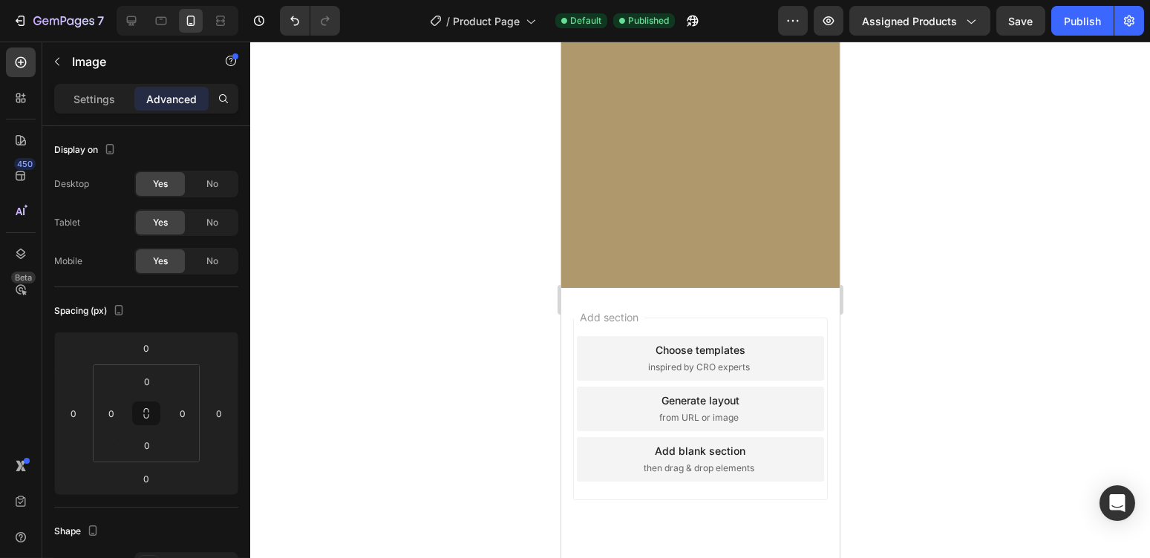
type input "8"
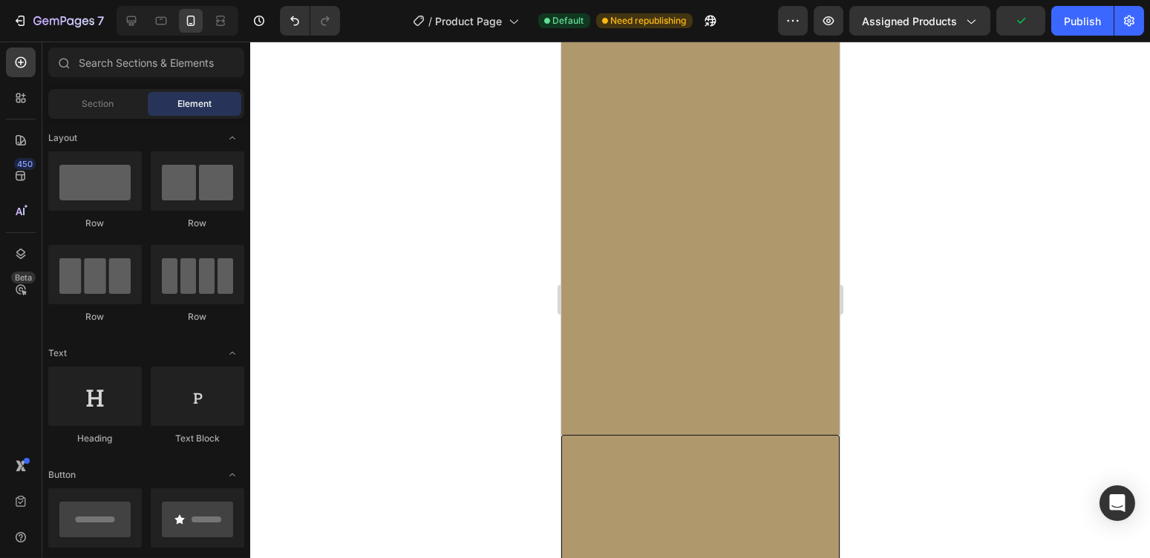
scroll to position [0, 0]
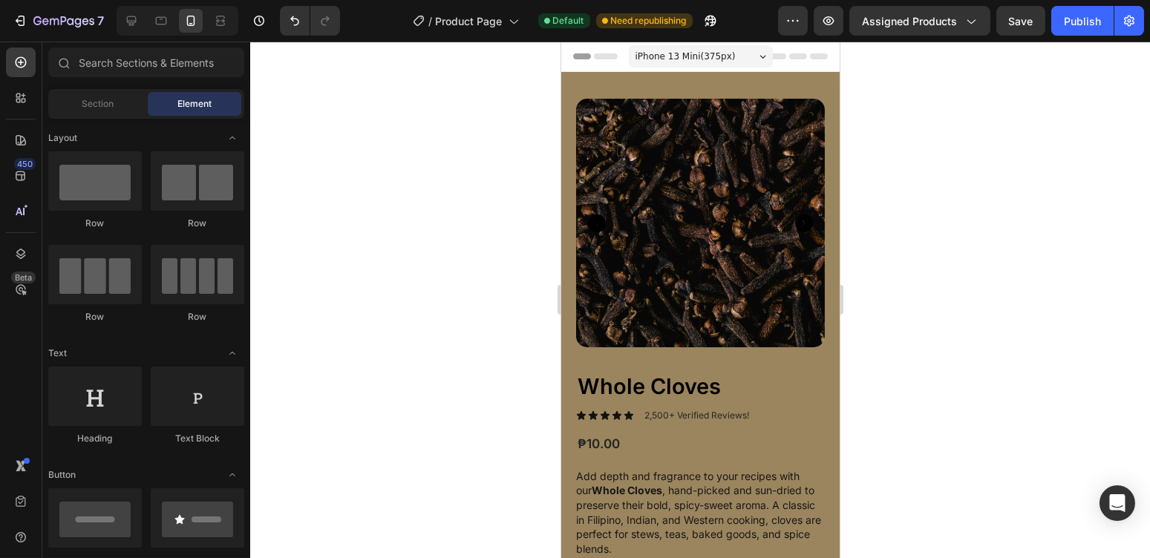
click at [941, 177] on div at bounding box center [700, 300] width 900 height 517
click at [127, 22] on icon at bounding box center [132, 21] width 10 height 10
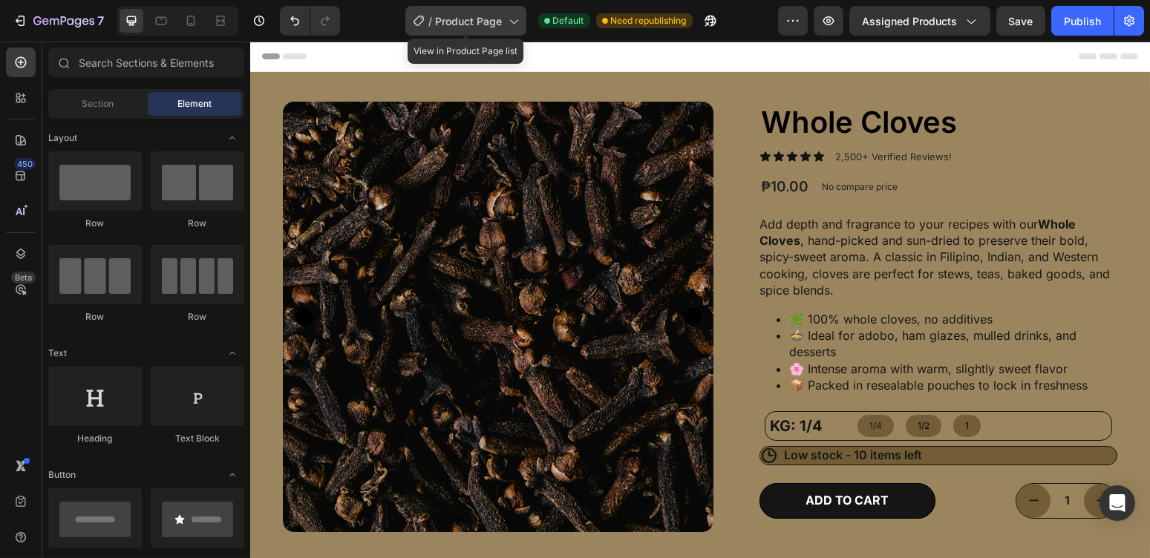
click at [498, 14] on span "Product Page" at bounding box center [469, 21] width 67 height 16
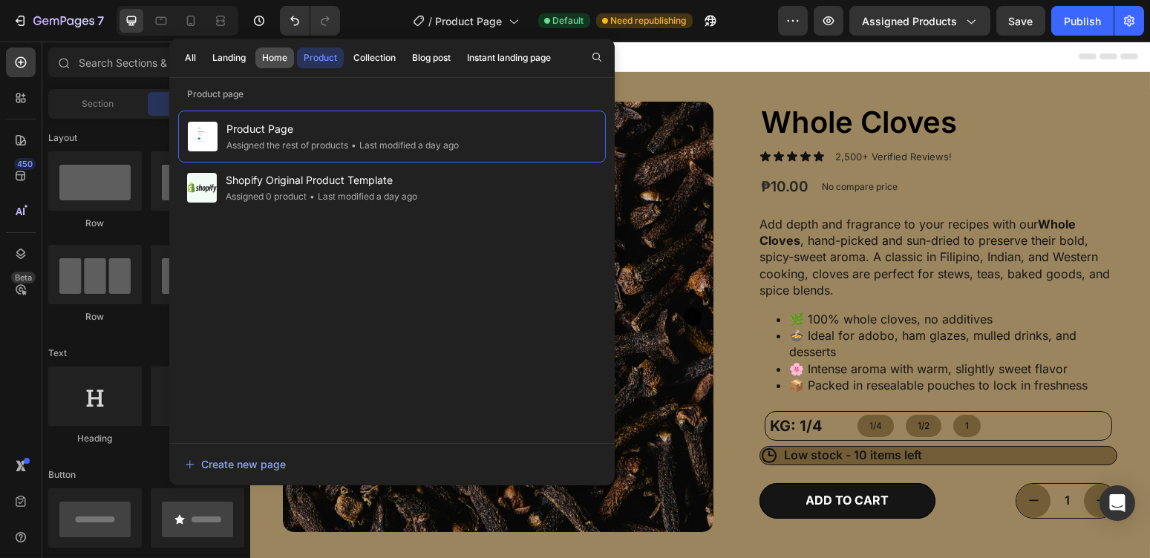
click at [260, 52] on button "Home" at bounding box center [274, 58] width 39 height 21
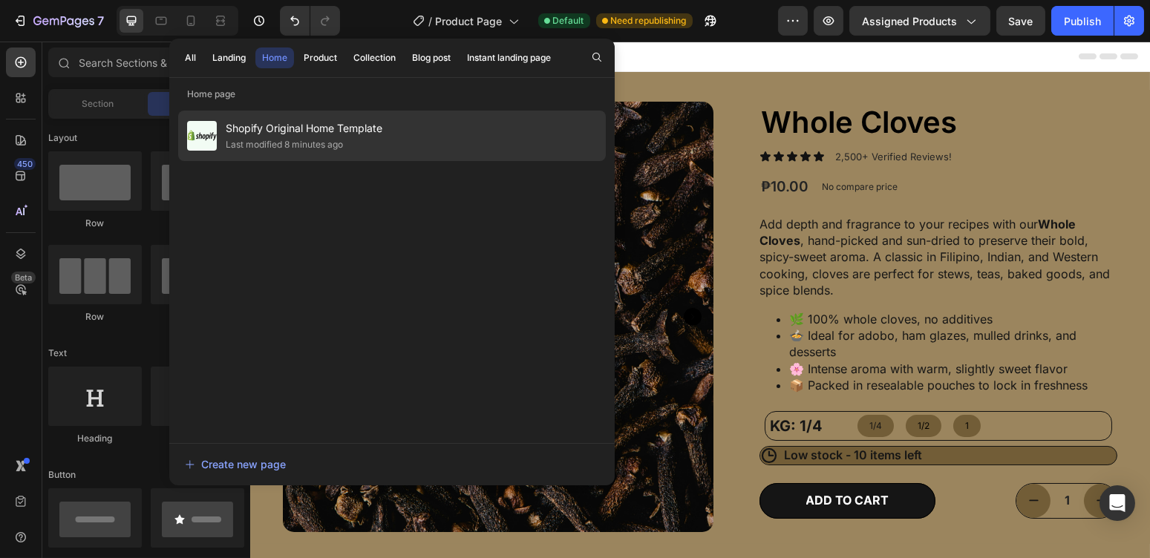
click at [257, 123] on span "Shopify Original Home Template" at bounding box center [304, 129] width 157 height 18
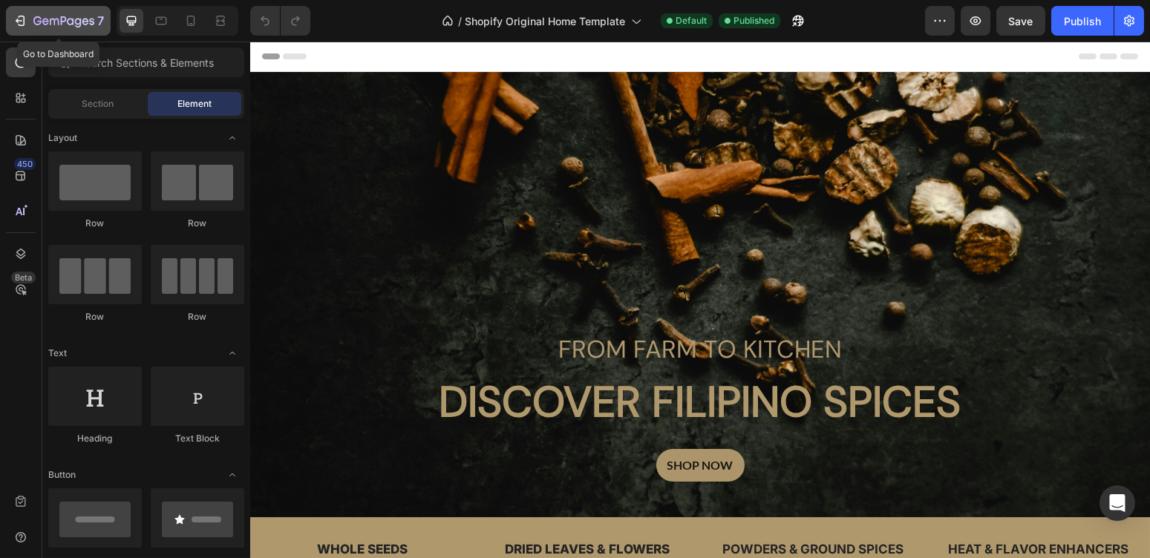
click at [77, 24] on icon "button" at bounding box center [78, 23] width 7 height 10
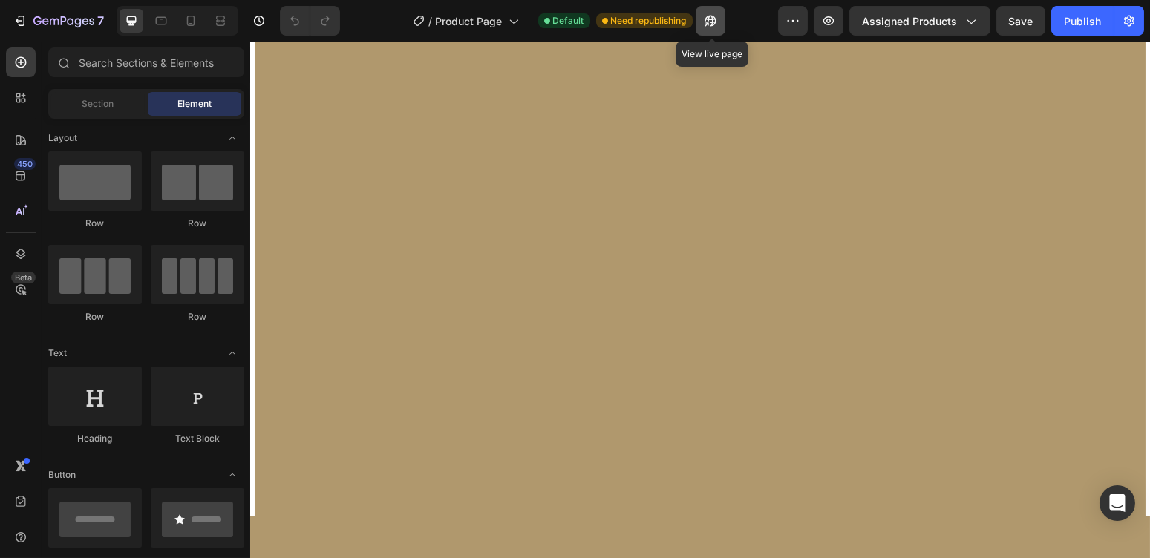
scroll to position [350, 0]
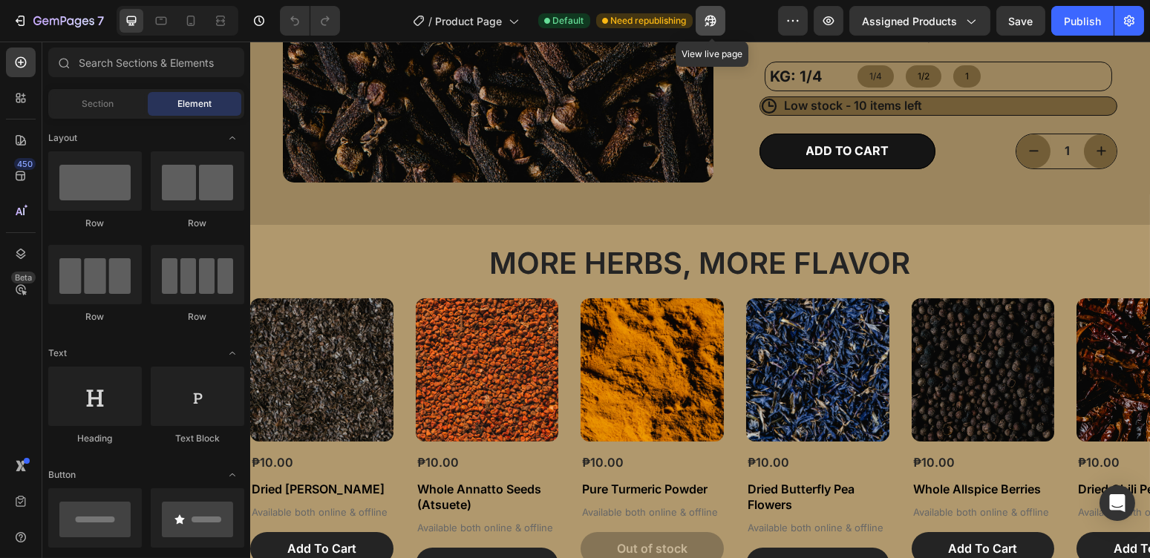
click at [705, 25] on icon "button" at bounding box center [710, 20] width 15 height 15
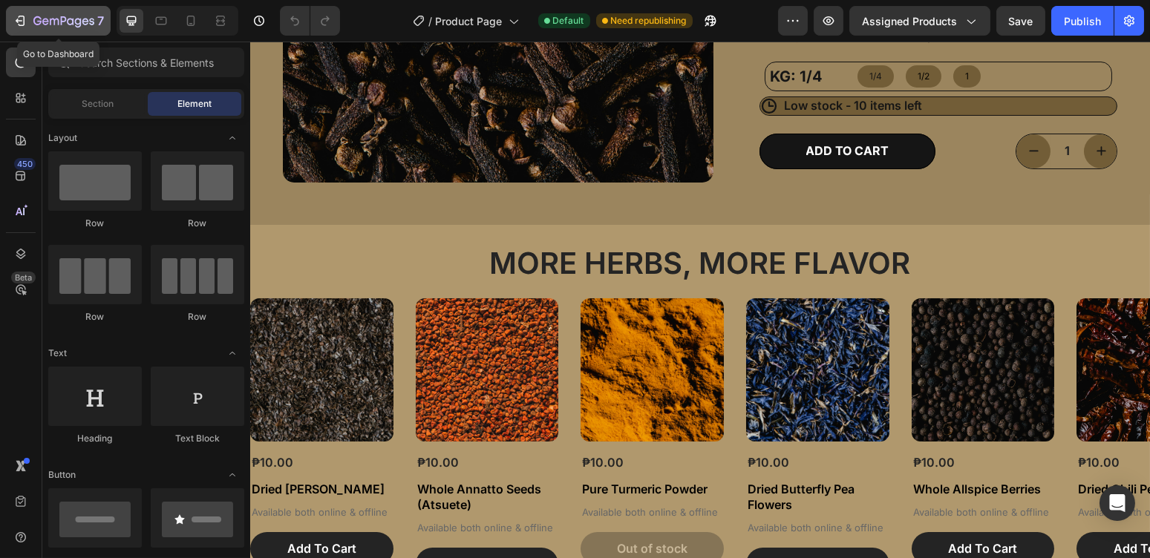
click at [95, 26] on div "7" at bounding box center [68, 21] width 71 height 18
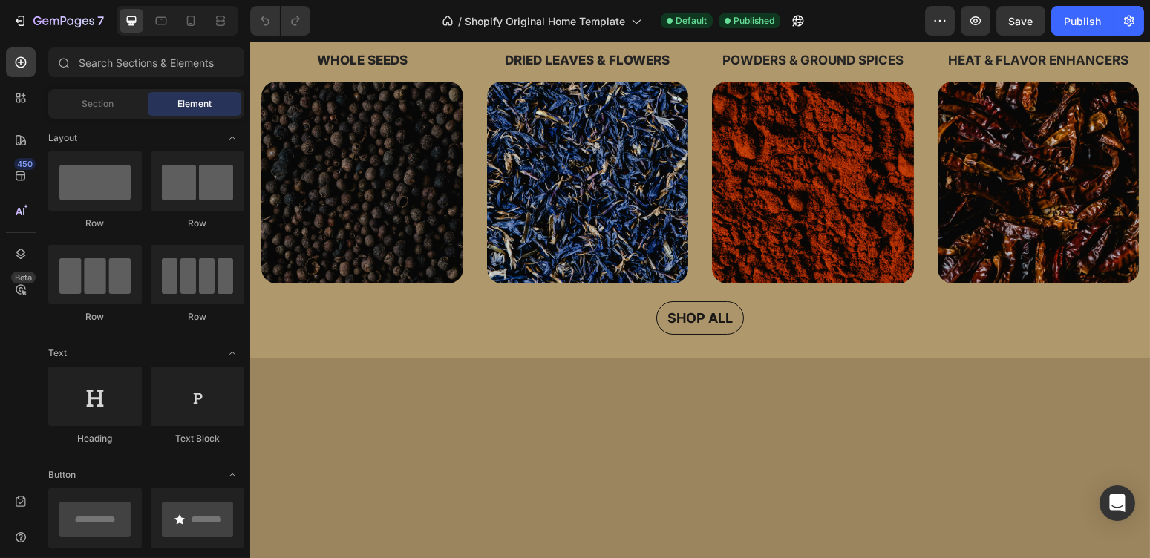
scroll to position [94, 0]
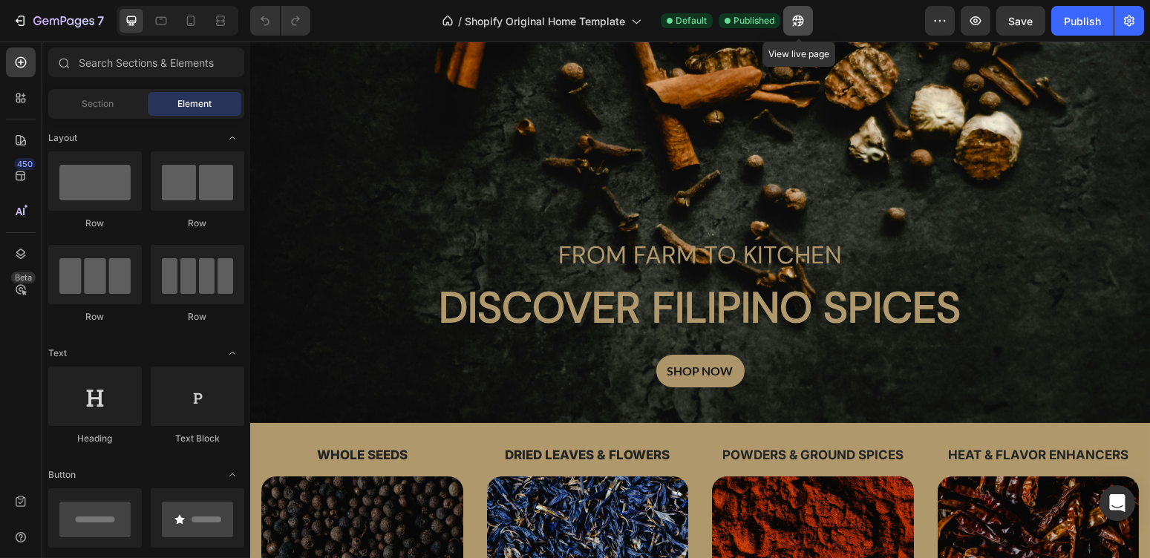
click at [801, 8] on button "button" at bounding box center [798, 21] width 30 height 30
